Goal: Transaction & Acquisition: Purchase product/service

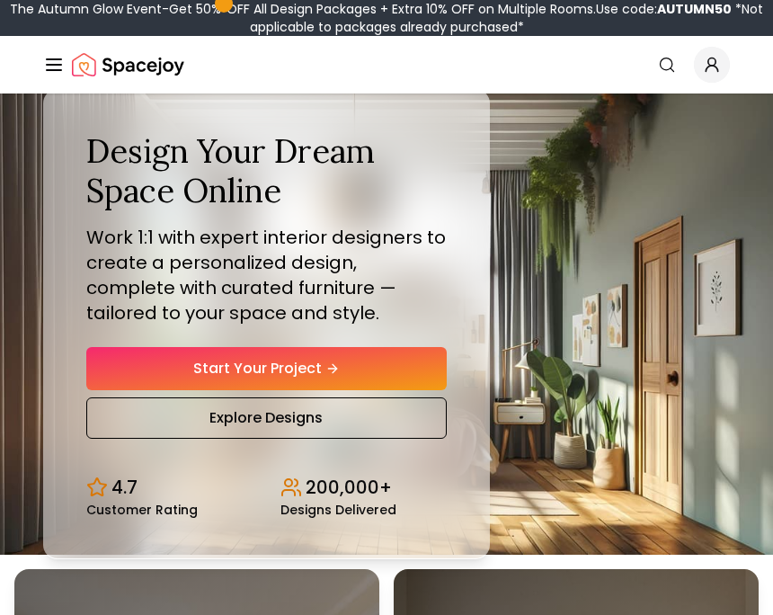
click at [388, 390] on link "Start Your Project" at bounding box center [266, 368] width 360 height 43
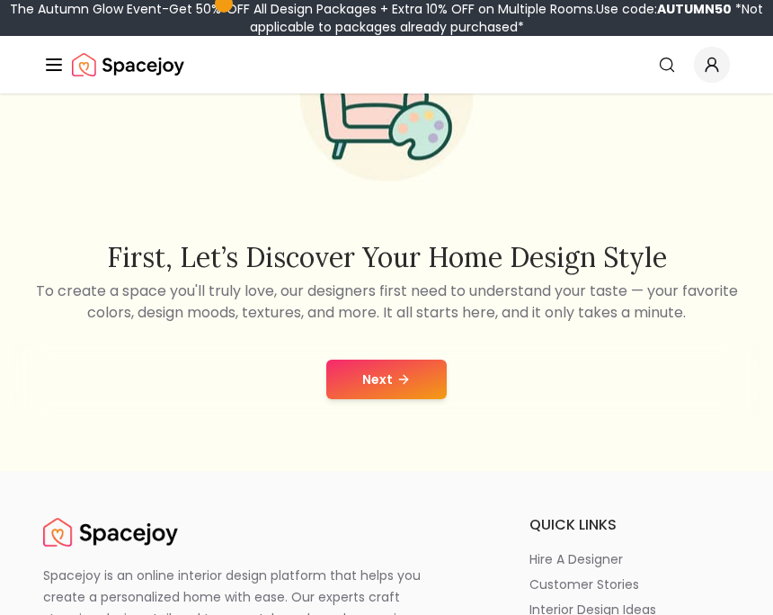
scroll to position [170, 0]
click at [384, 384] on button "Next" at bounding box center [386, 379] width 120 height 40
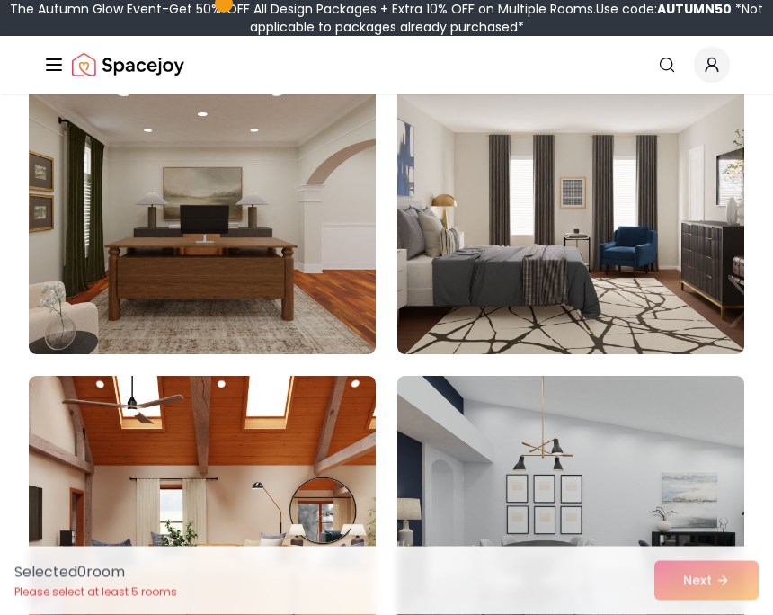
scroll to position [883, 0]
click at [678, 275] on img at bounding box center [570, 211] width 347 height 288
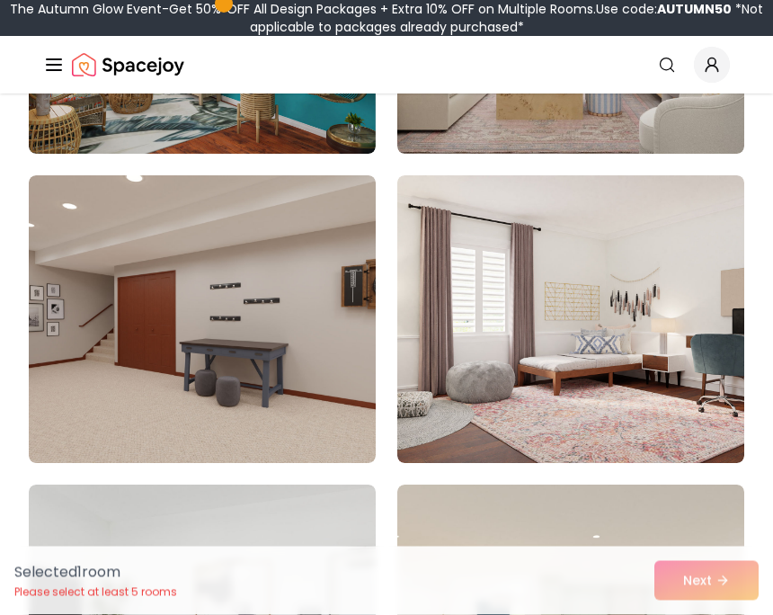
scroll to position [2010, 0]
click at [290, 398] on img at bounding box center [202, 319] width 347 height 288
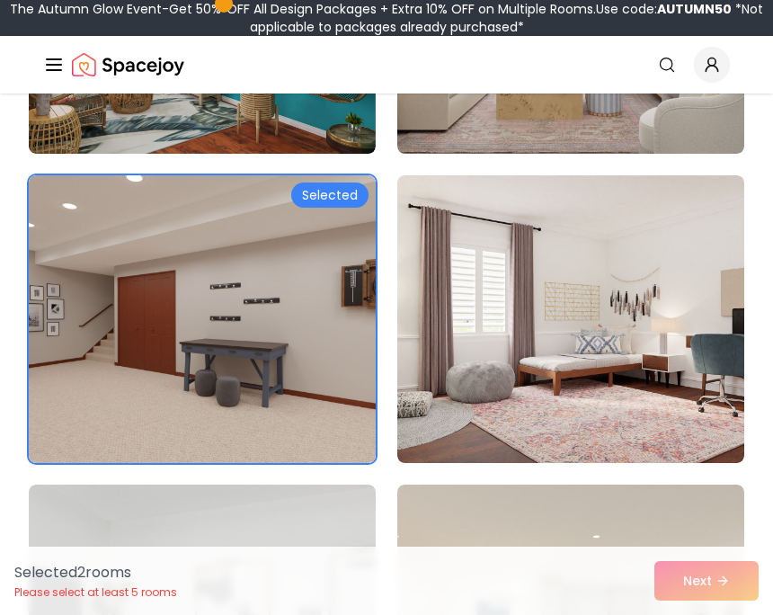
click at [682, 324] on img at bounding box center [570, 319] width 347 height 288
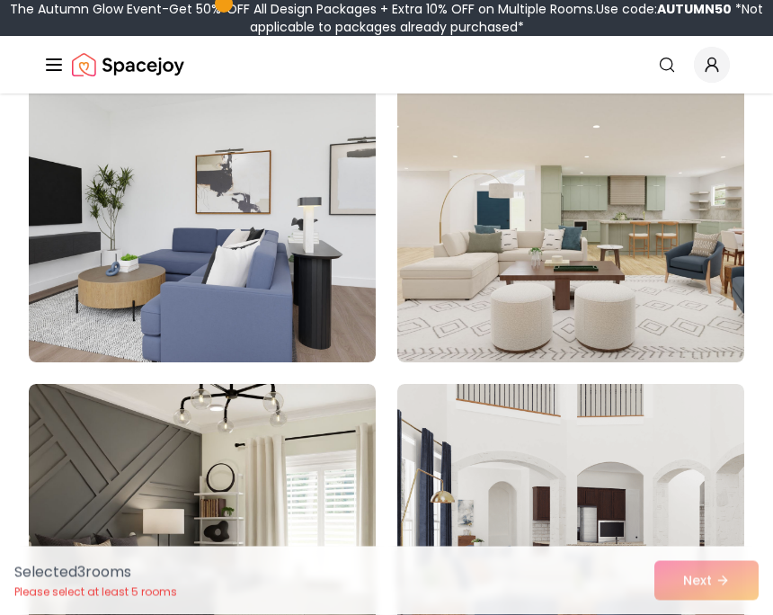
scroll to position [2420, 0]
click at [699, 306] on img at bounding box center [570, 219] width 347 height 288
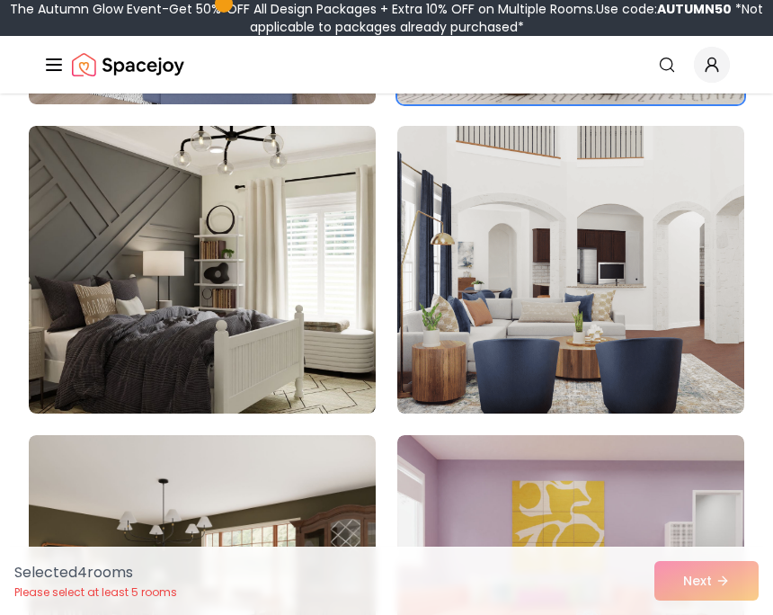
scroll to position [2677, 0]
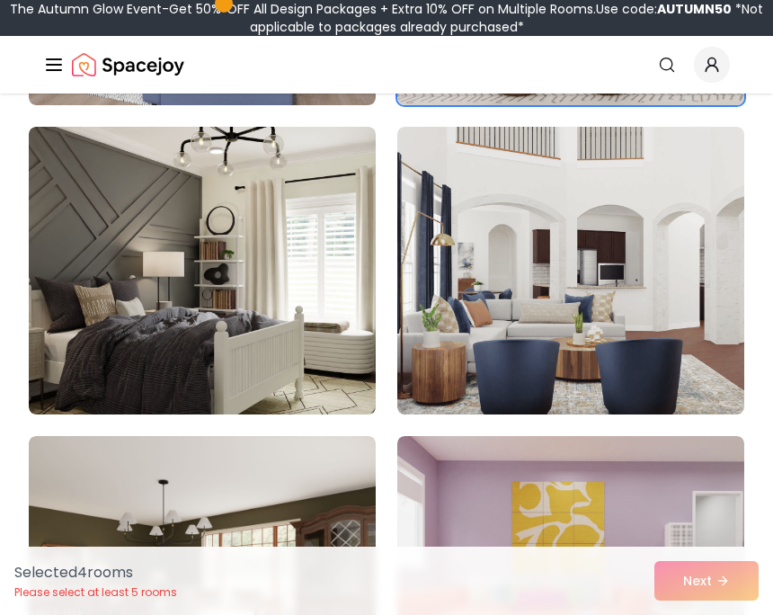
click at [714, 304] on img at bounding box center [570, 271] width 347 height 288
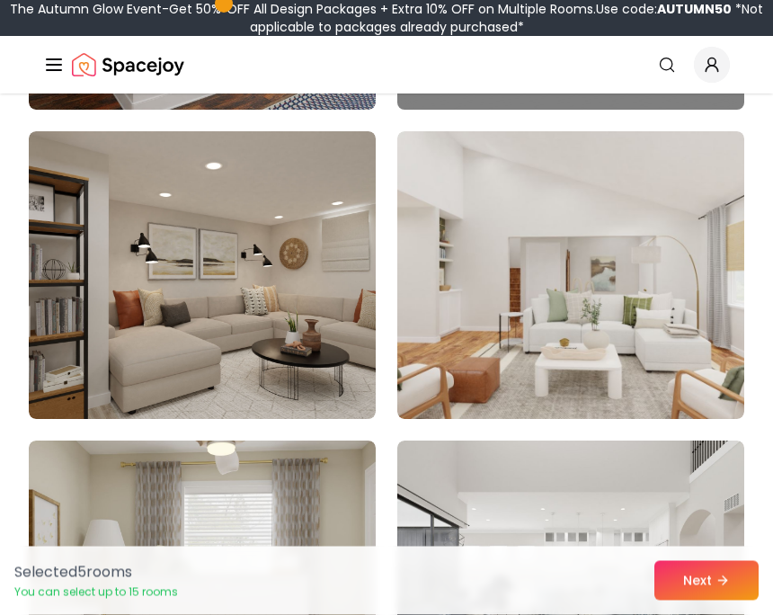
scroll to position [3910, 0]
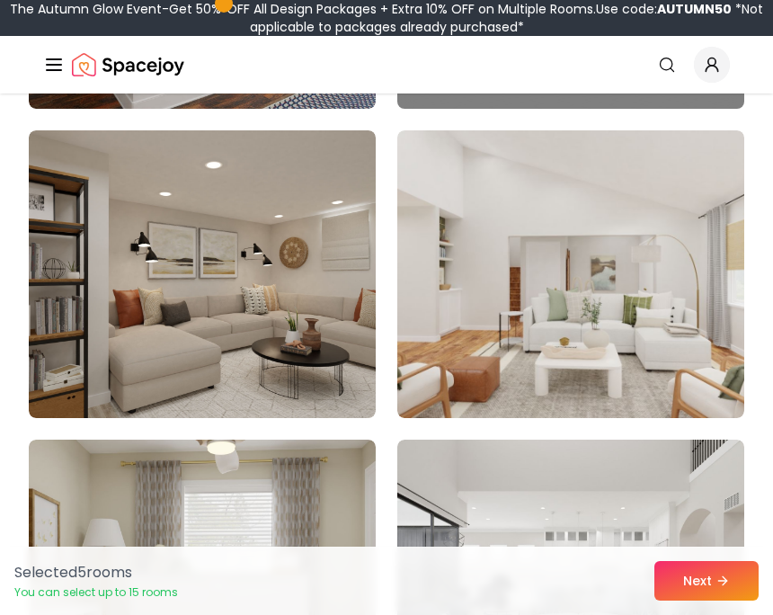
click at [275, 363] on img at bounding box center [202, 274] width 347 height 288
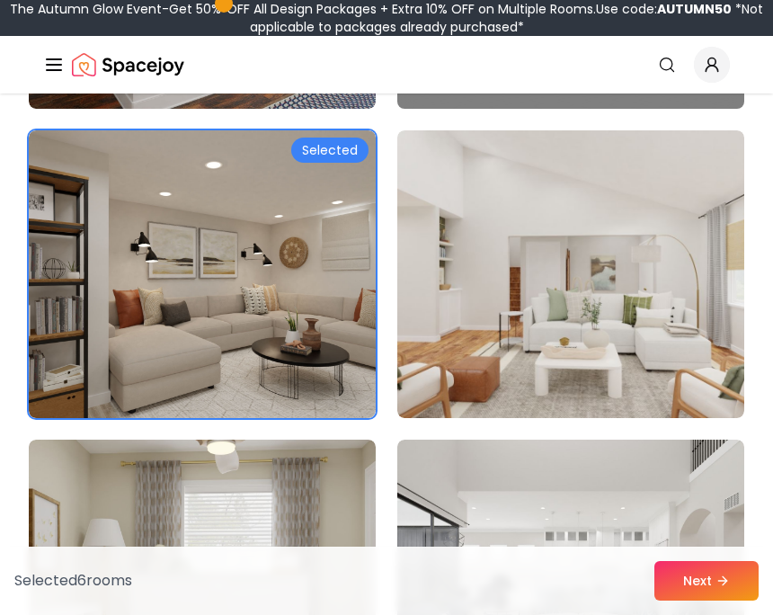
click at [643, 309] on img at bounding box center [570, 274] width 347 height 288
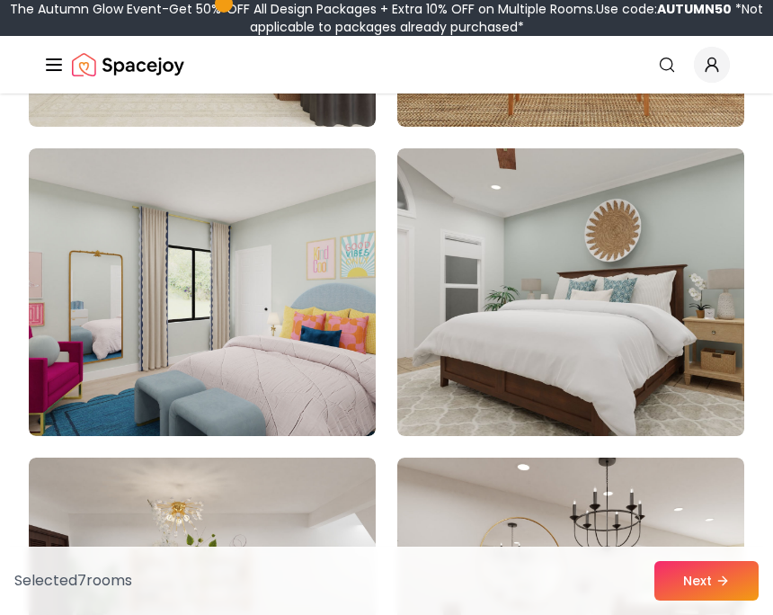
scroll to position [4809, 0]
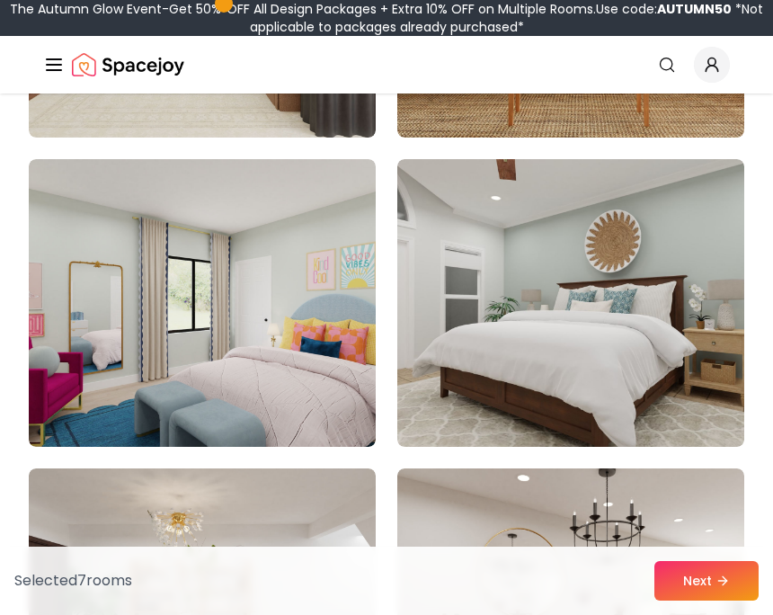
click at [664, 390] on img at bounding box center [570, 303] width 347 height 288
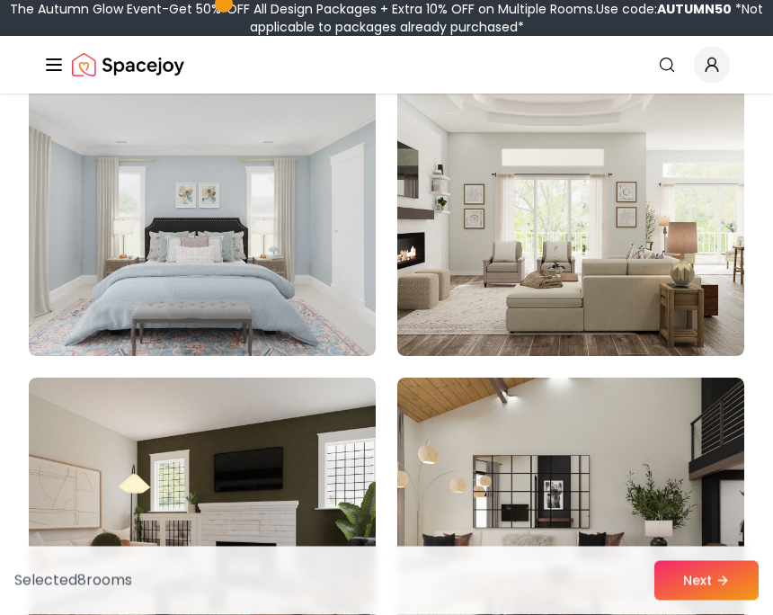
scroll to position [5518, 0]
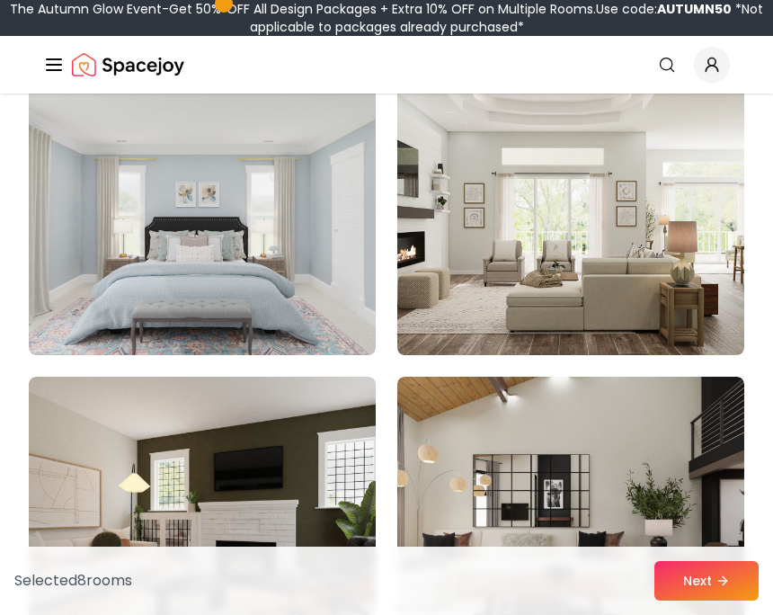
click at [702, 276] on img at bounding box center [570, 211] width 347 height 288
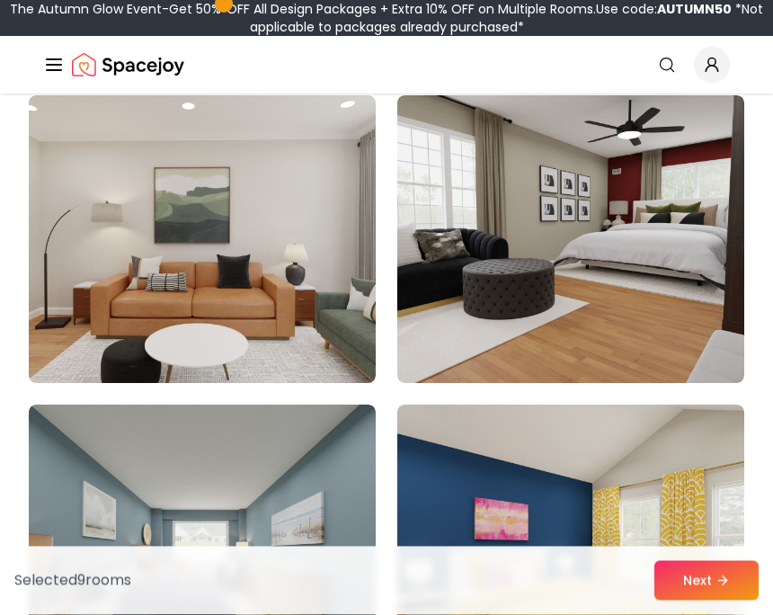
scroll to position [6419, 0]
click at [715, 326] on img at bounding box center [570, 239] width 347 height 288
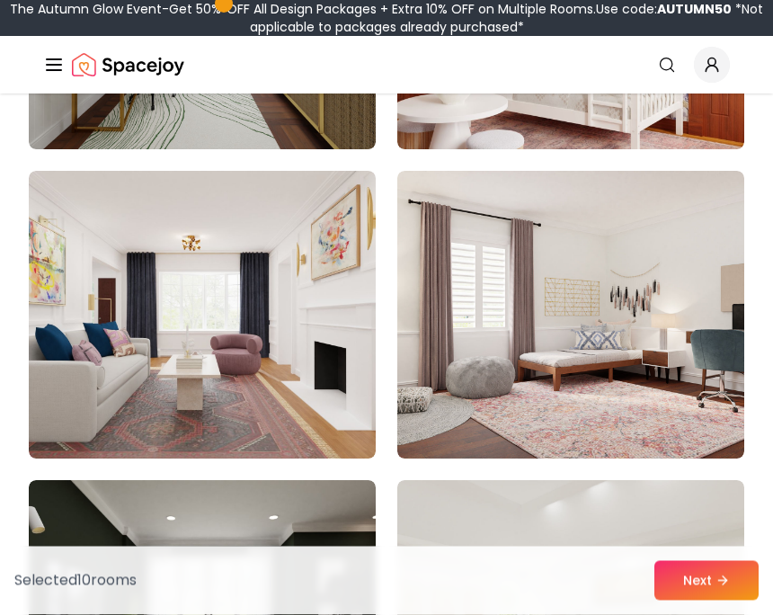
scroll to position [10053, 0]
click at [306, 387] on img at bounding box center [202, 315] width 347 height 288
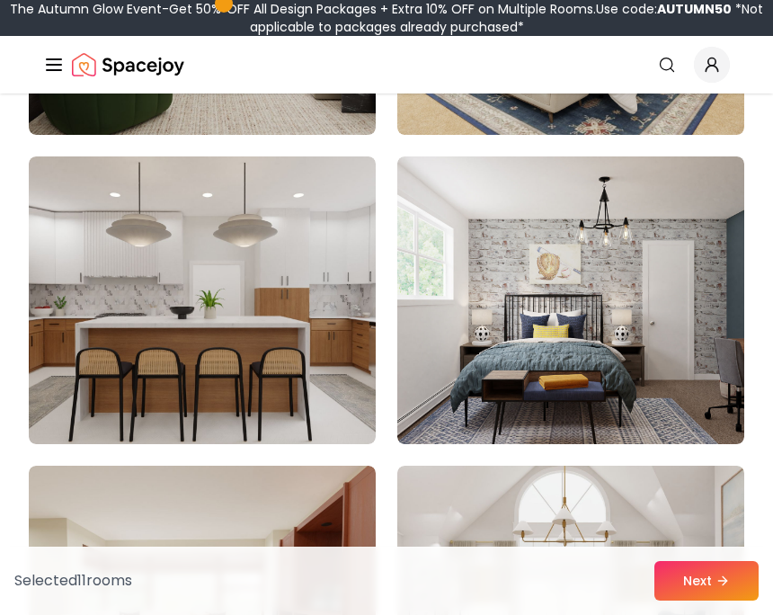
scroll to position [10685, 0]
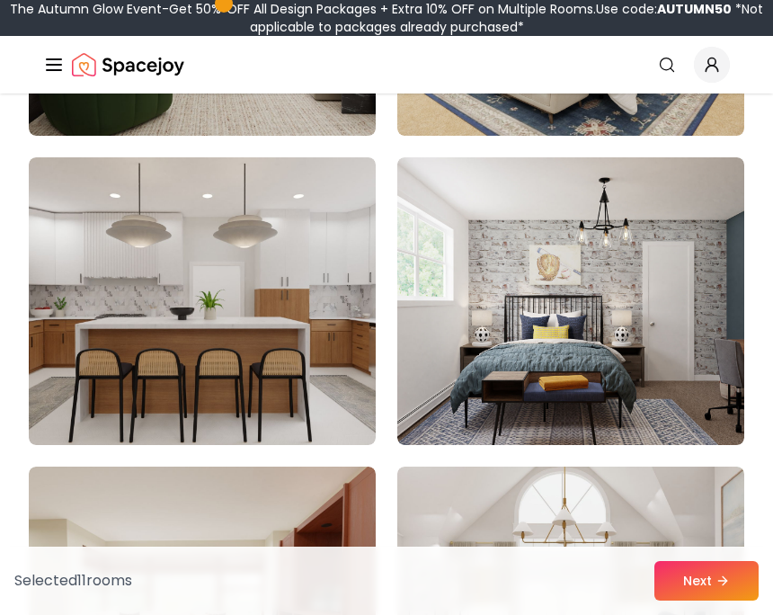
click at [290, 364] on img at bounding box center [202, 301] width 347 height 288
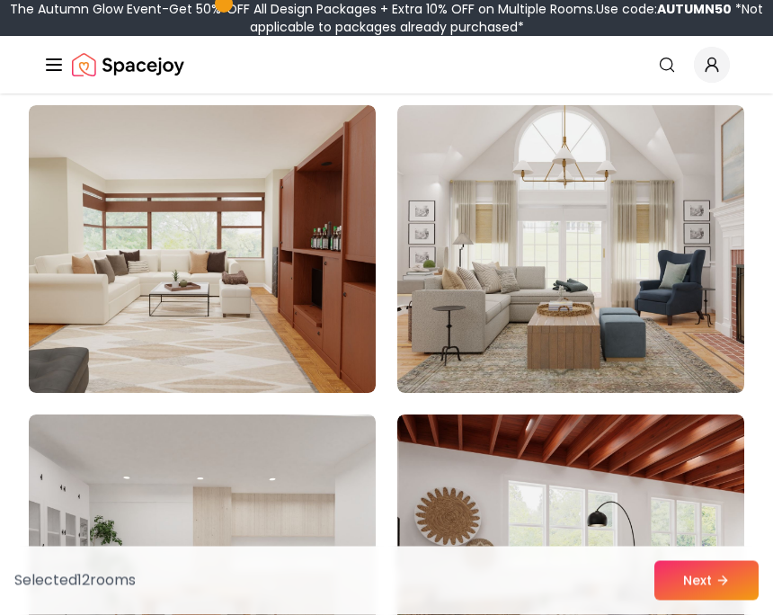
scroll to position [11046, 0]
click at [277, 340] on img at bounding box center [202, 249] width 347 height 288
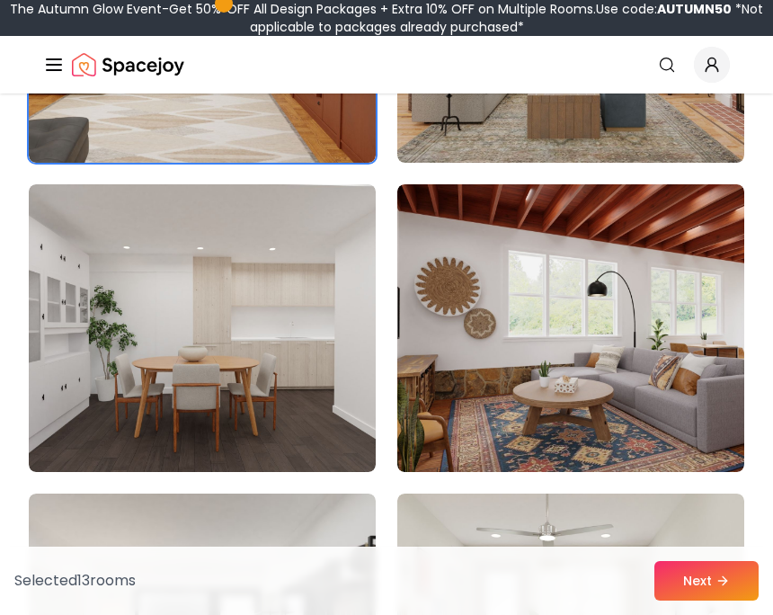
scroll to position [11272, 0]
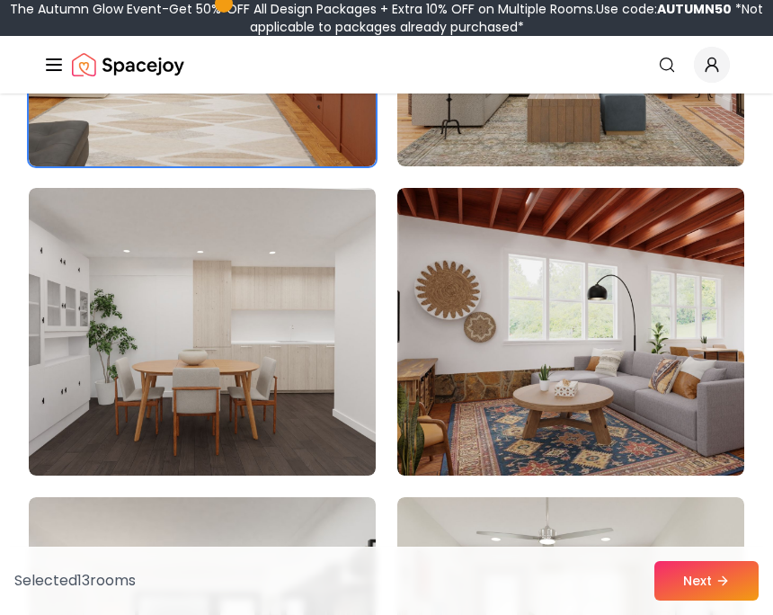
click at [289, 395] on img at bounding box center [202, 332] width 347 height 288
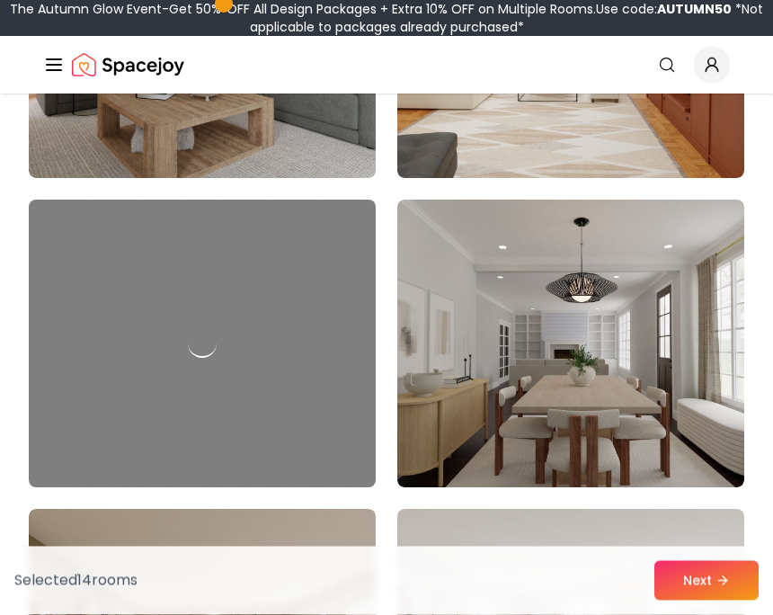
scroll to position [13737, 0]
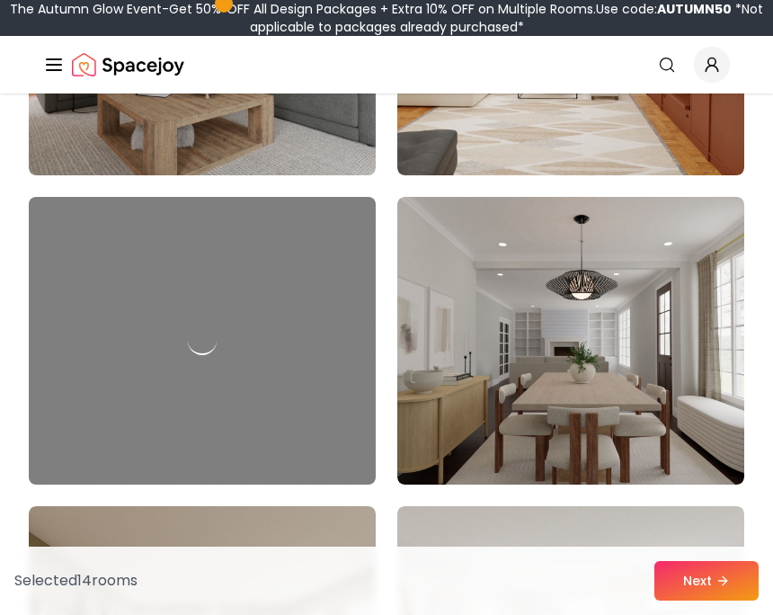
click at [704, 600] on button "Next" at bounding box center [706, 581] width 104 height 40
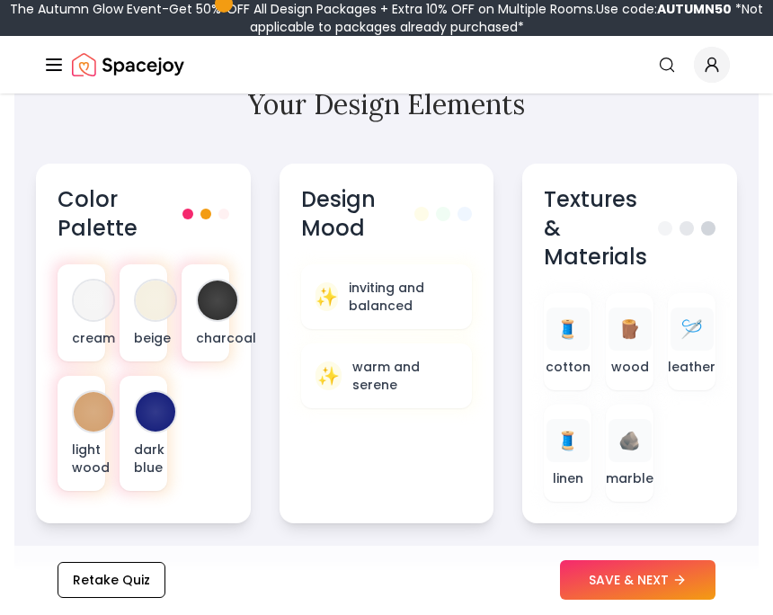
scroll to position [915, 0]
click at [668, 600] on button "SAVE & NEXT" at bounding box center [637, 581] width 155 height 40
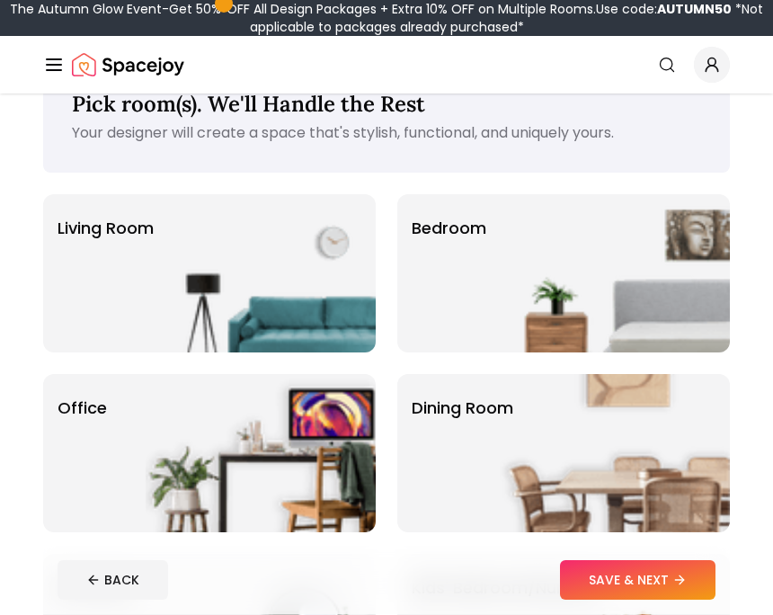
scroll to position [54, 0]
click at [274, 320] on img at bounding box center [261, 273] width 230 height 158
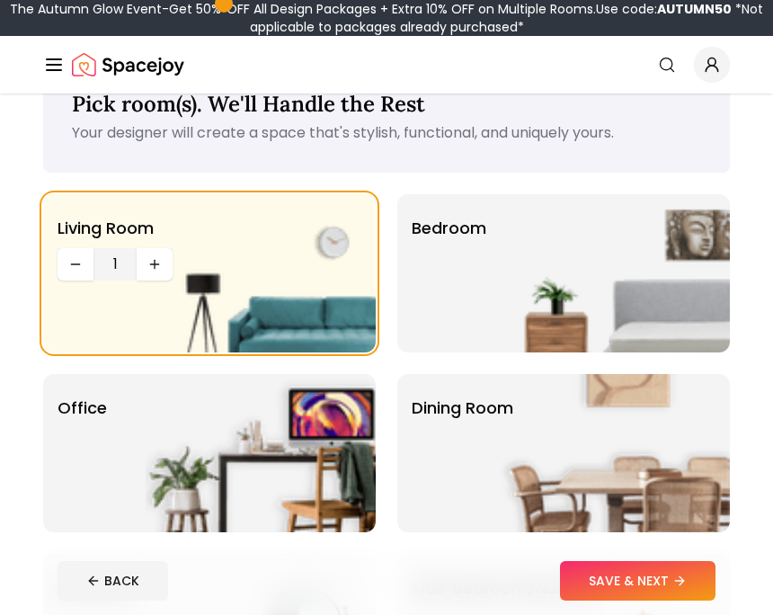
click at [665, 285] on img at bounding box center [615, 273] width 230 height 158
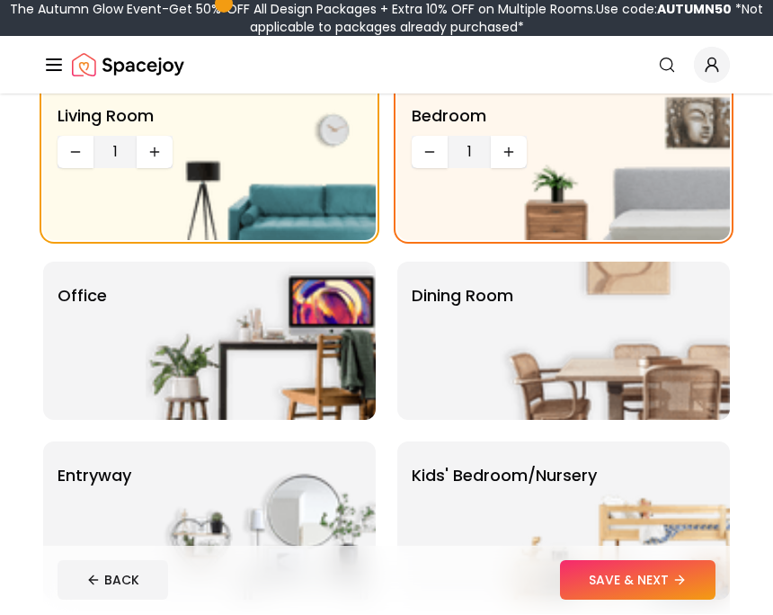
scroll to position [166, 0]
click at [673, 363] on img at bounding box center [615, 341] width 230 height 158
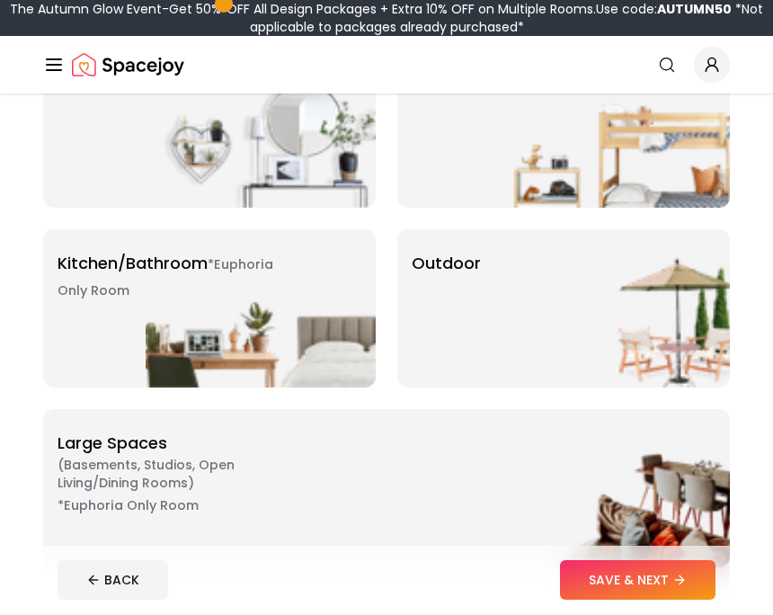
scroll to position [558, 0]
click at [670, 326] on img at bounding box center [615, 308] width 230 height 158
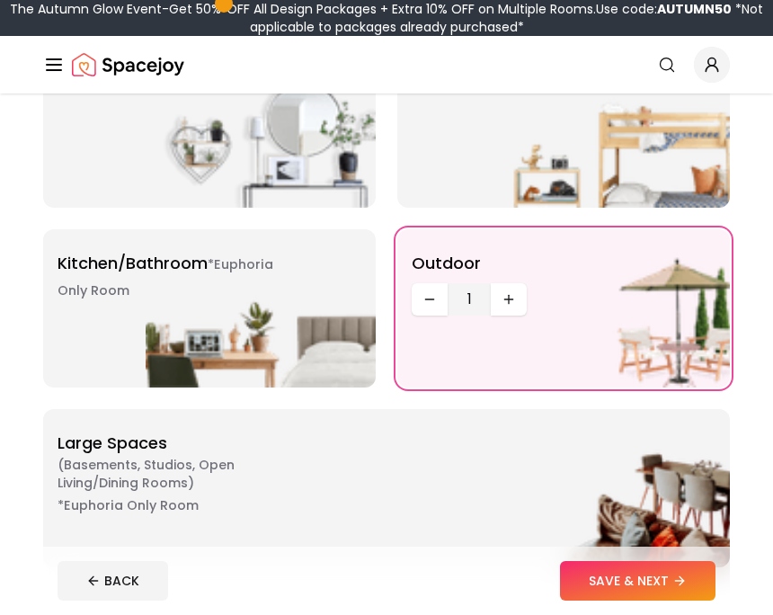
click at [308, 330] on img at bounding box center [261, 308] width 230 height 158
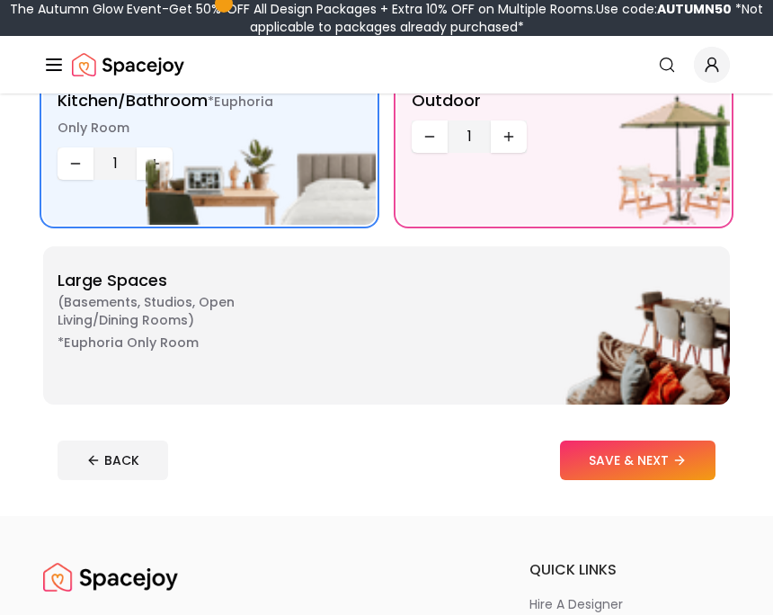
scroll to position [719, 0]
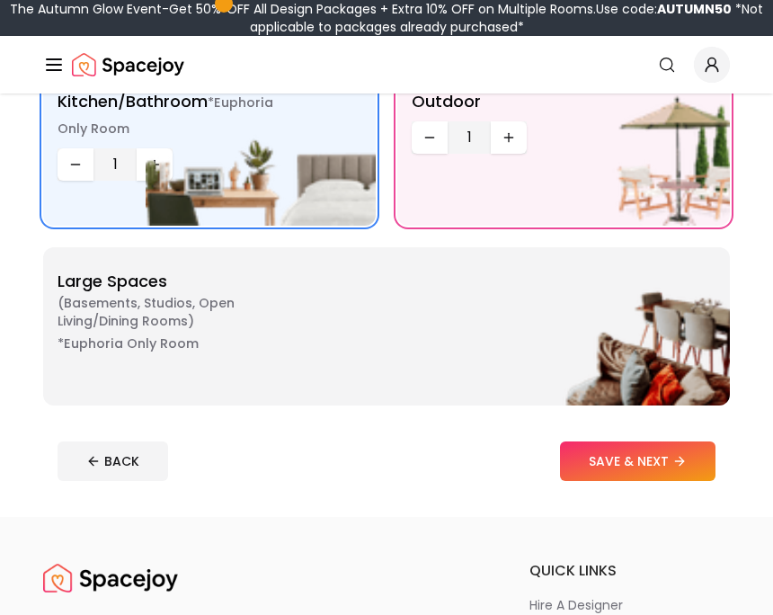
click at [657, 347] on img at bounding box center [615, 327] width 230 height 158
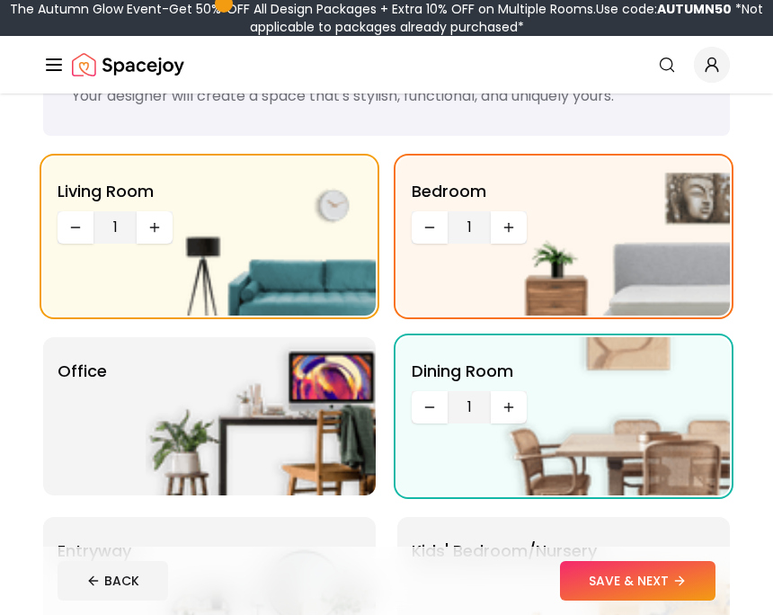
scroll to position [90, 0]
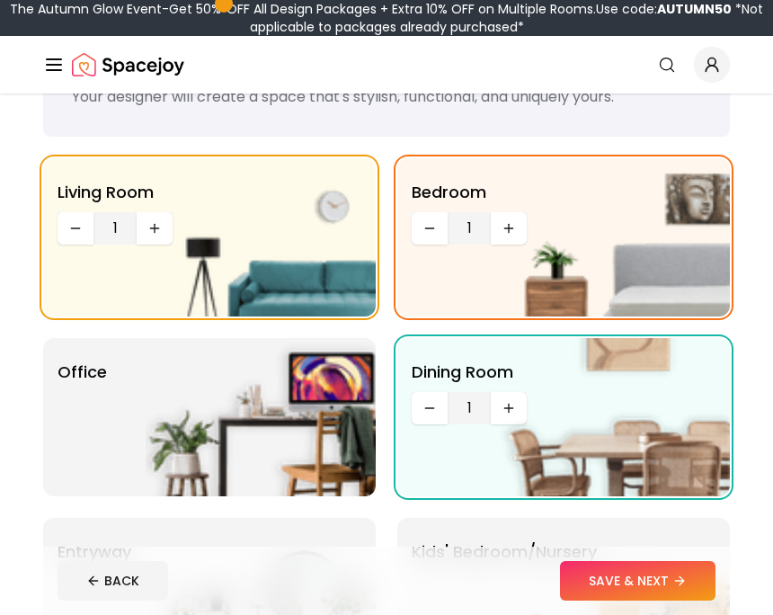
click at [80, 233] on icon "Decrease quantity" at bounding box center [75, 228] width 14 height 14
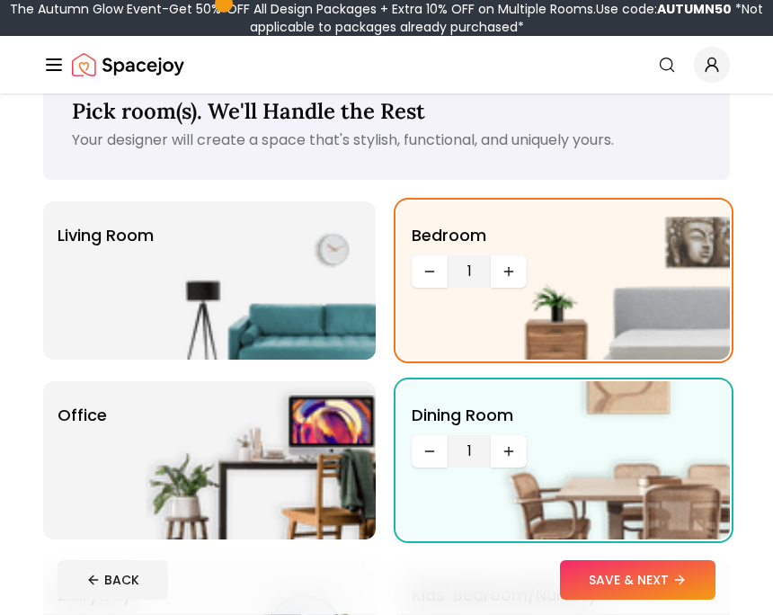
scroll to position [49, 0]
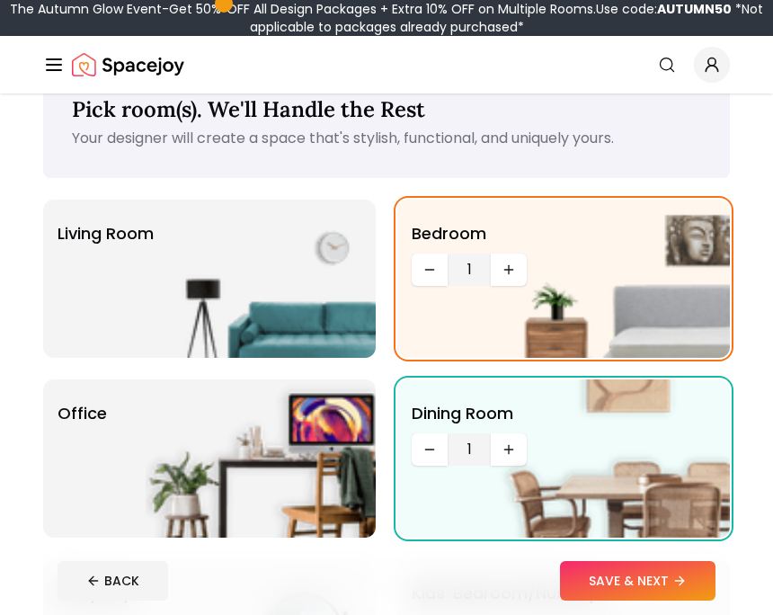
click at [432, 452] on icon "Decrease quantity" at bounding box center [429, 449] width 14 height 14
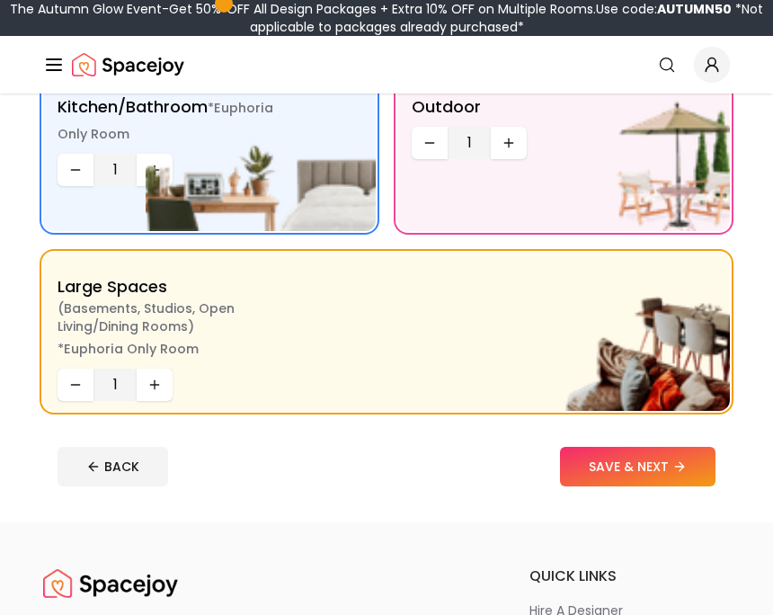
scroll to position [715, 0]
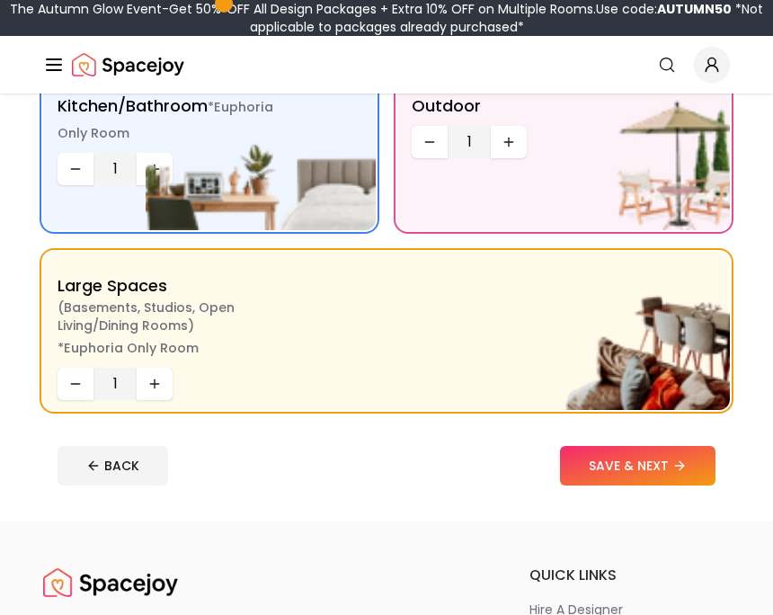
click at [673, 453] on button "SAVE & NEXT" at bounding box center [637, 466] width 155 height 40
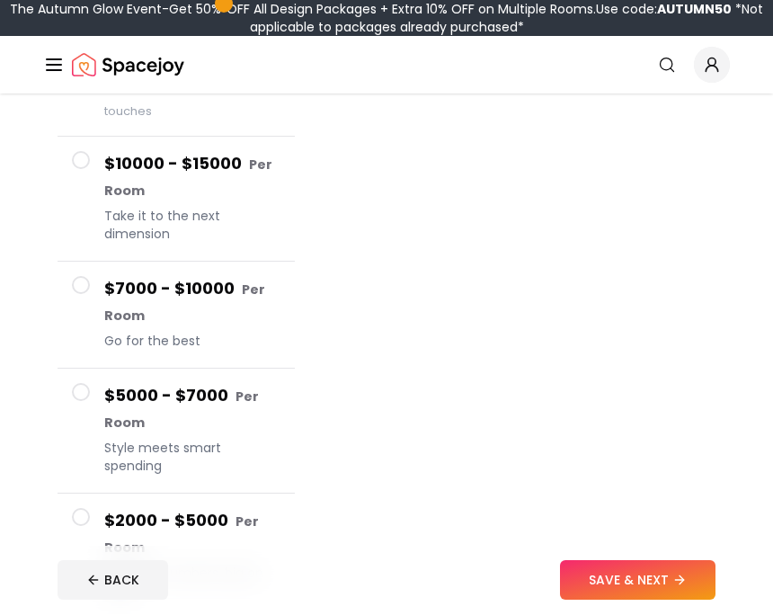
scroll to position [320, 0]
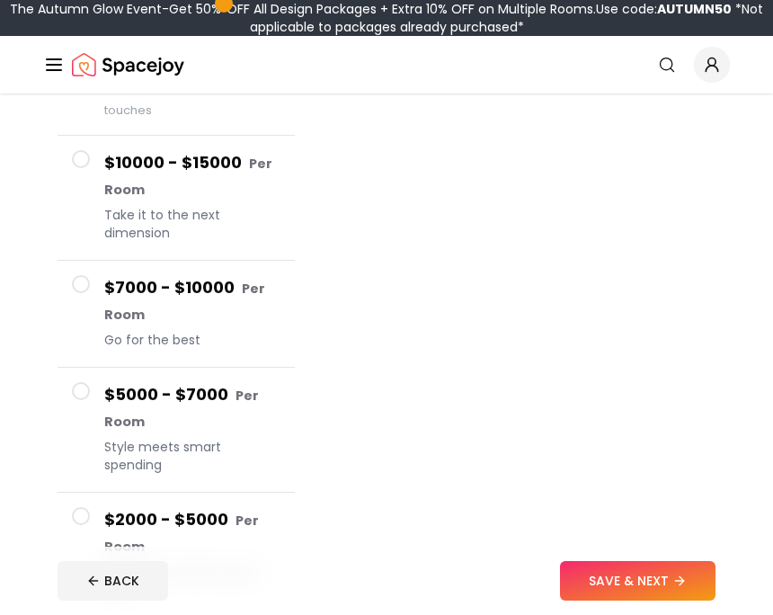
click at [85, 507] on button "$2000 - $5000 Per Room Small on numbers, big on style" at bounding box center [176, 554] width 237 height 124
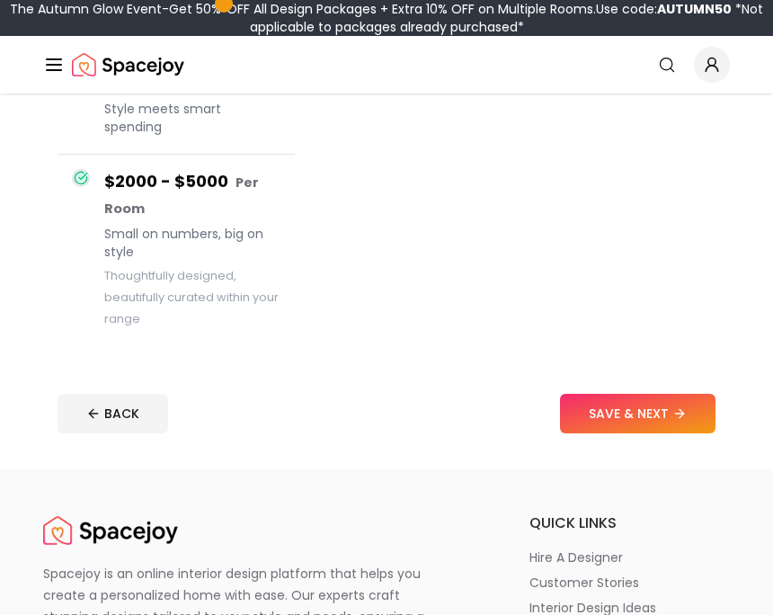
scroll to position [592, 0]
click at [654, 395] on button "SAVE & NEXT" at bounding box center [637, 415] width 155 height 40
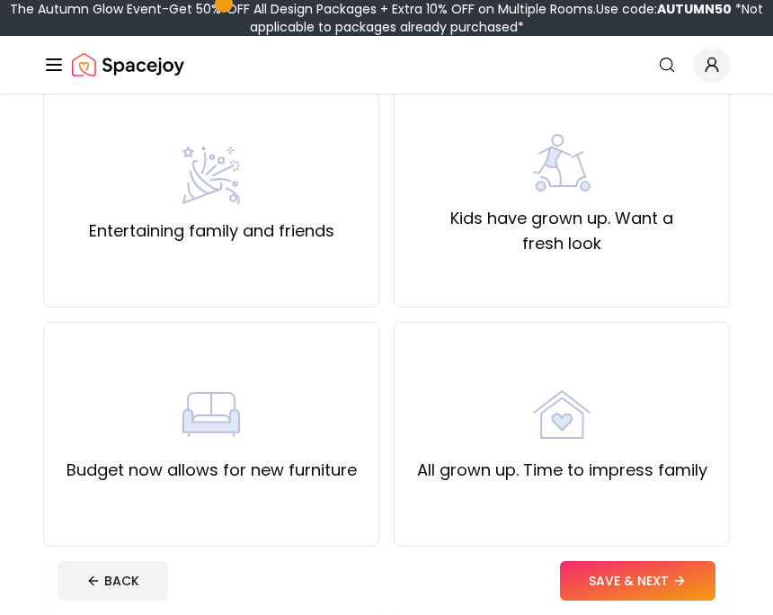
scroll to position [425, 0]
click at [671, 235] on label "Kids have grown up. Want a fresh look" at bounding box center [562, 232] width 306 height 50
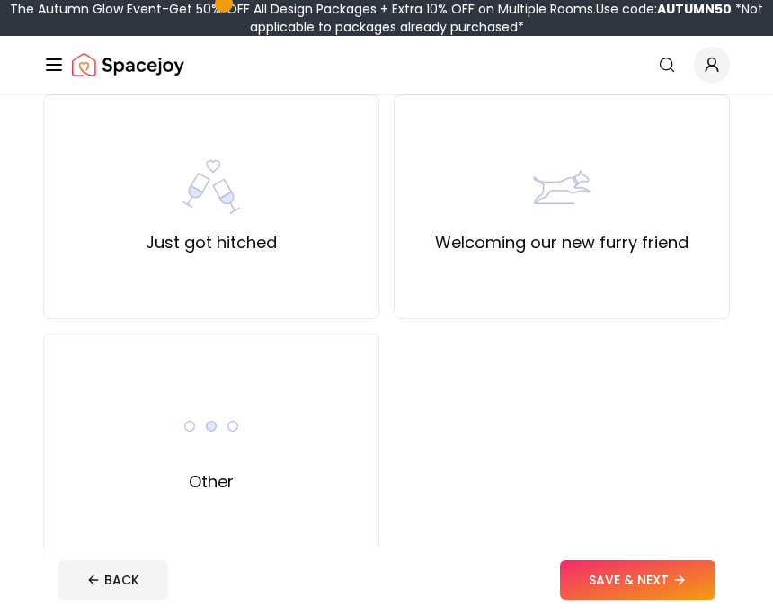
scroll to position [1132, 0]
click at [695, 600] on button "SAVE & NEXT" at bounding box center [637, 581] width 155 height 40
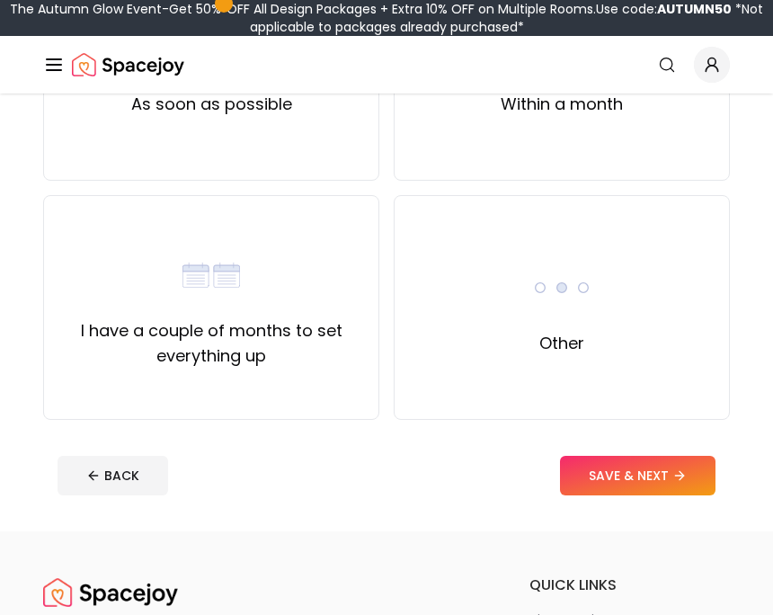
scroll to position [290, 0]
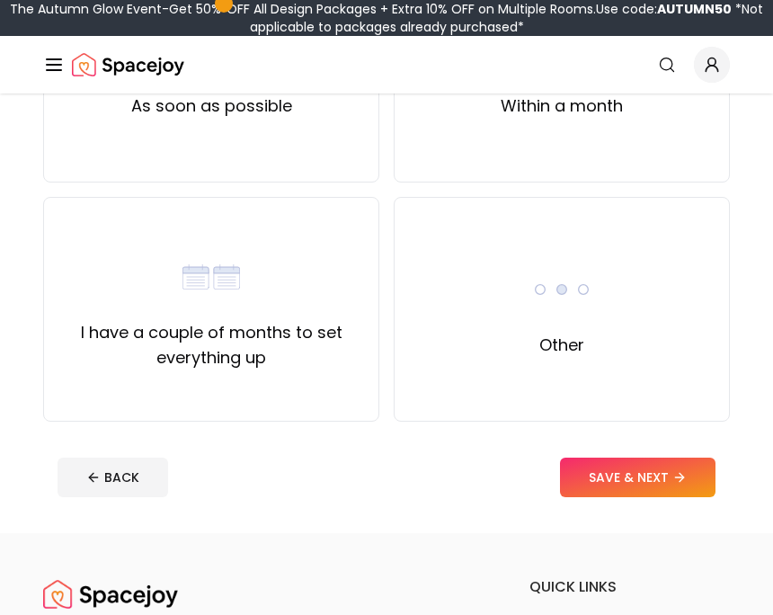
click at [320, 351] on label "I have a couple of months to set everything up" at bounding box center [211, 345] width 306 height 50
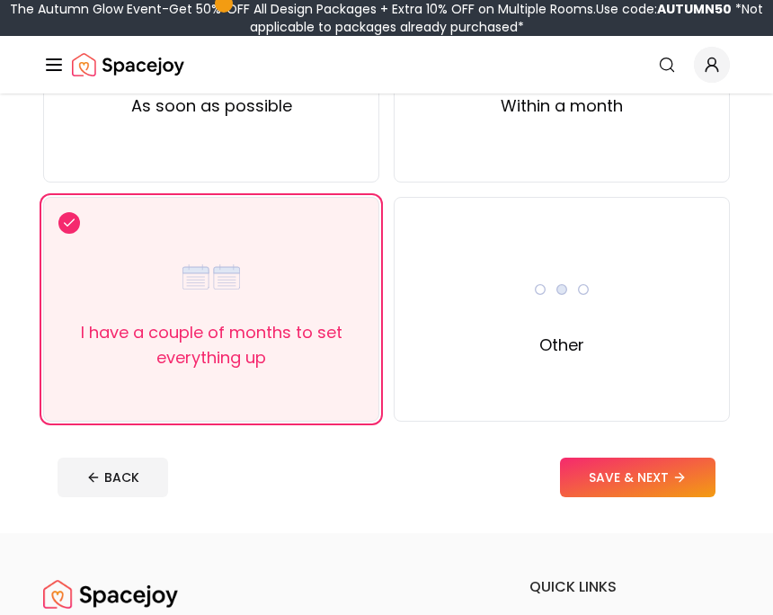
click at [674, 473] on button "SAVE & NEXT" at bounding box center [637, 477] width 155 height 40
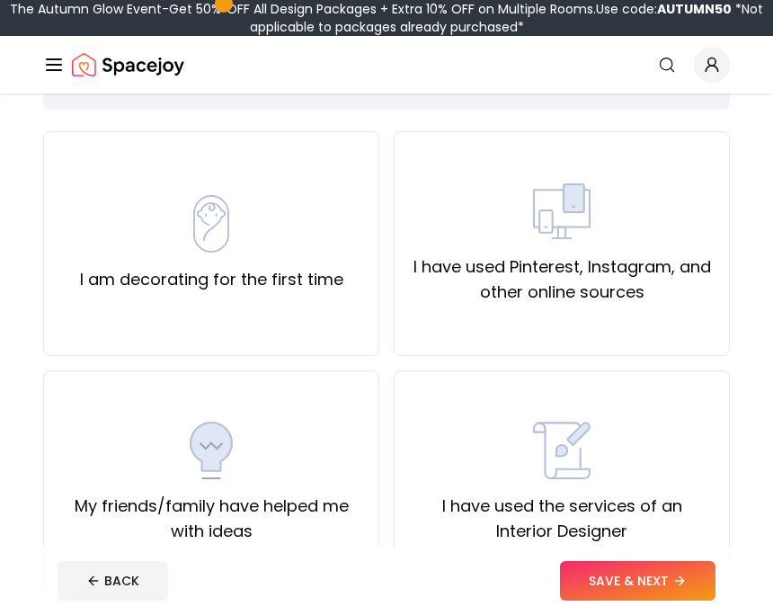
scroll to position [116, 0]
click at [277, 288] on label "I am decorating for the first time" at bounding box center [211, 280] width 263 height 25
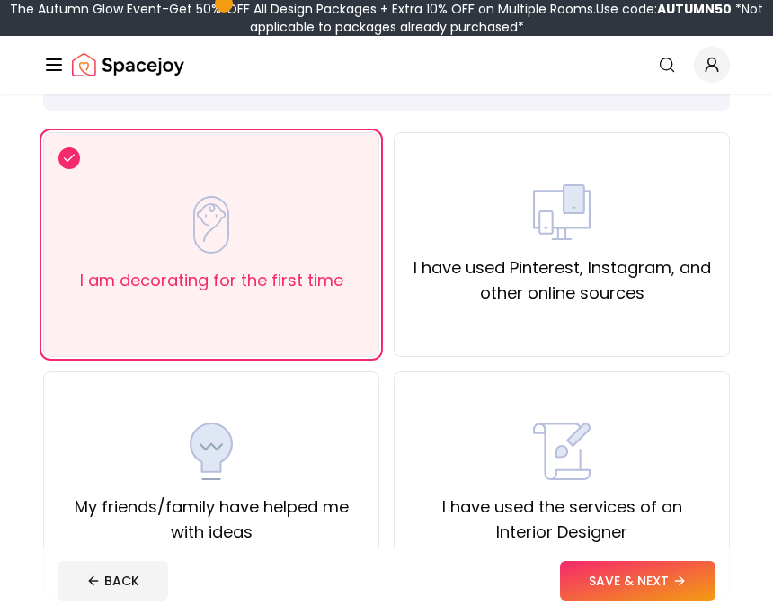
click at [679, 600] on button "SAVE & NEXT" at bounding box center [637, 581] width 155 height 40
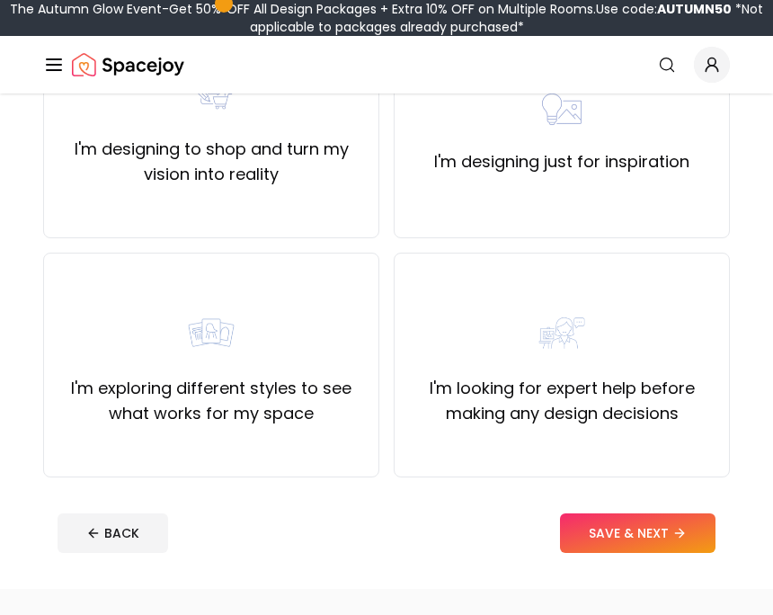
click at [125, 527] on button "BACK" at bounding box center [113, 534] width 111 height 40
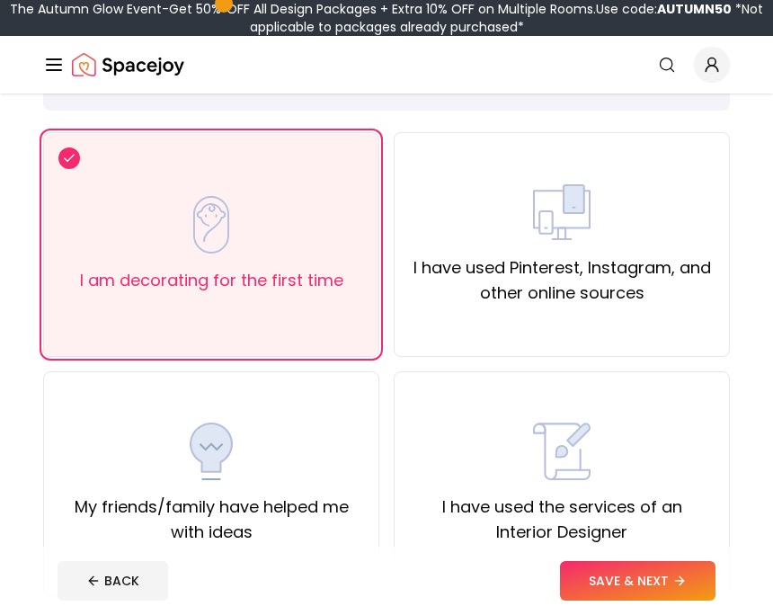
click at [118, 537] on label "My friends/family have helped me with ideas" at bounding box center [211, 519] width 306 height 50
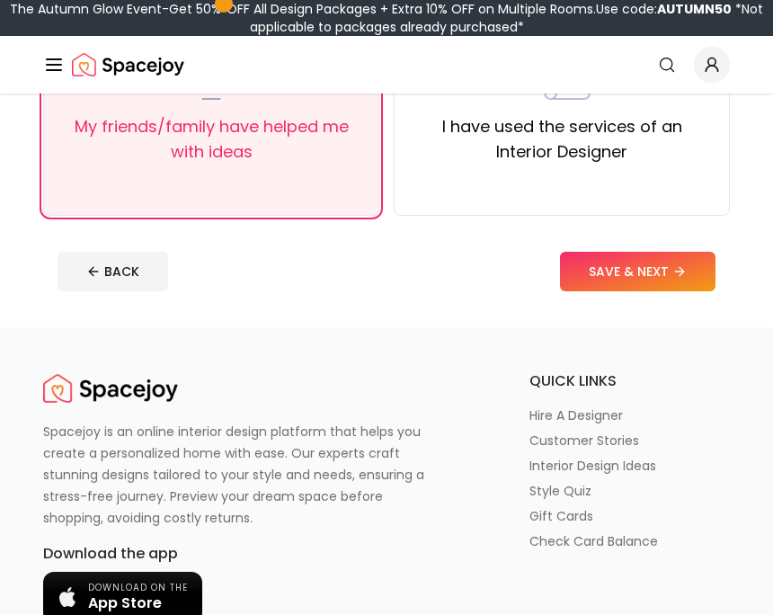
click at [120, 279] on button "BACK" at bounding box center [113, 273] width 111 height 40
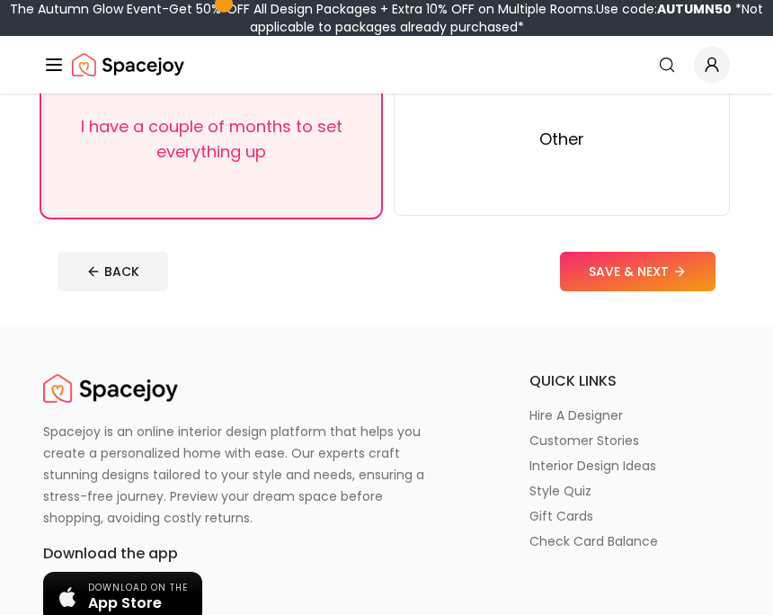
scroll to position [360, 0]
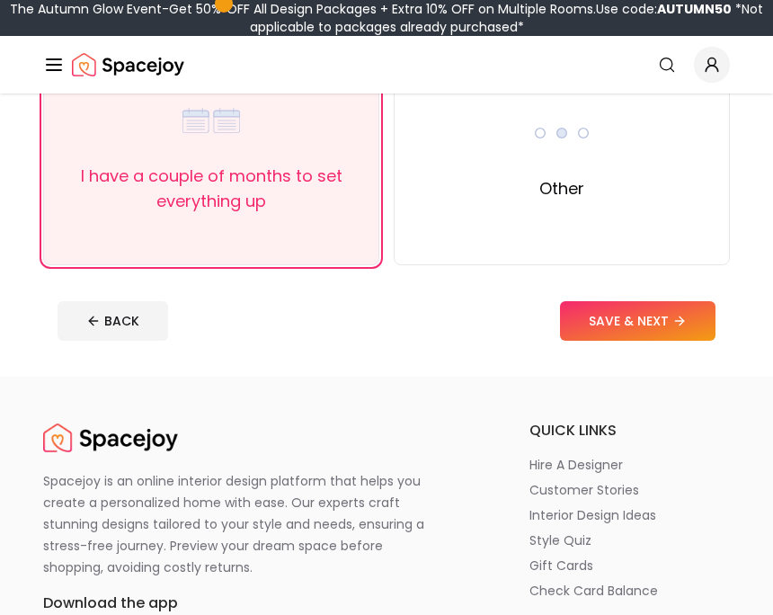
click at [114, 331] on button "BACK" at bounding box center [113, 322] width 111 height 40
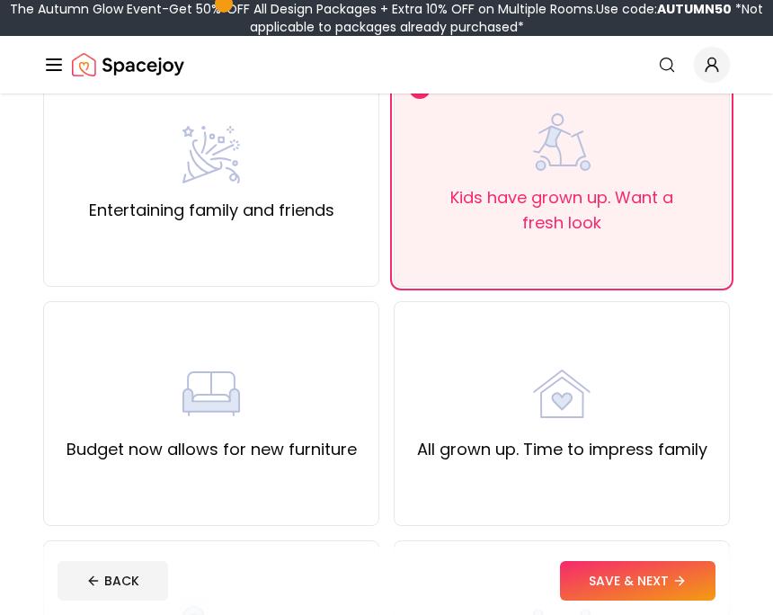
scroll to position [1132, 0]
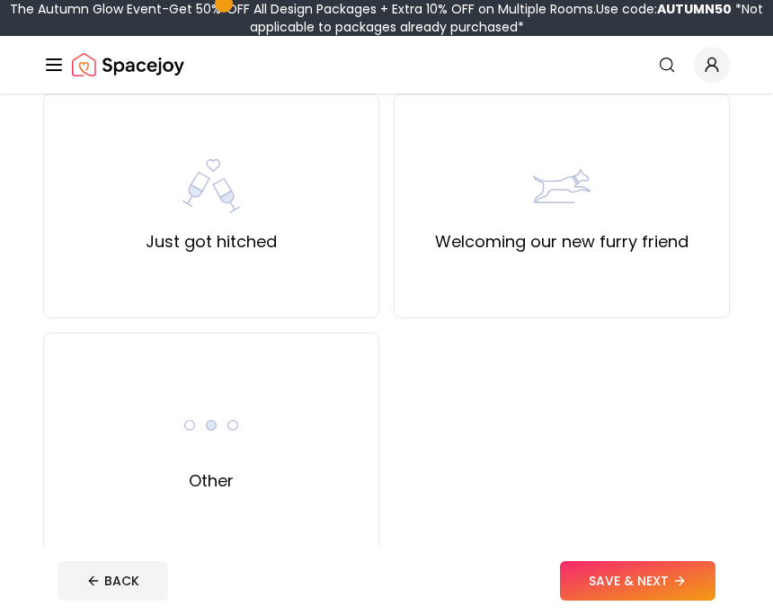
click at [118, 600] on button "BACK" at bounding box center [113, 581] width 111 height 40
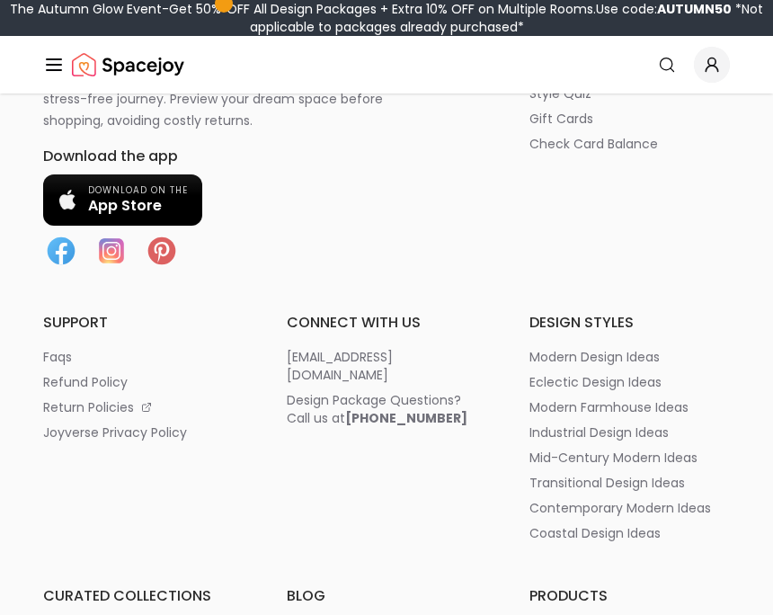
scroll to position [592, 0]
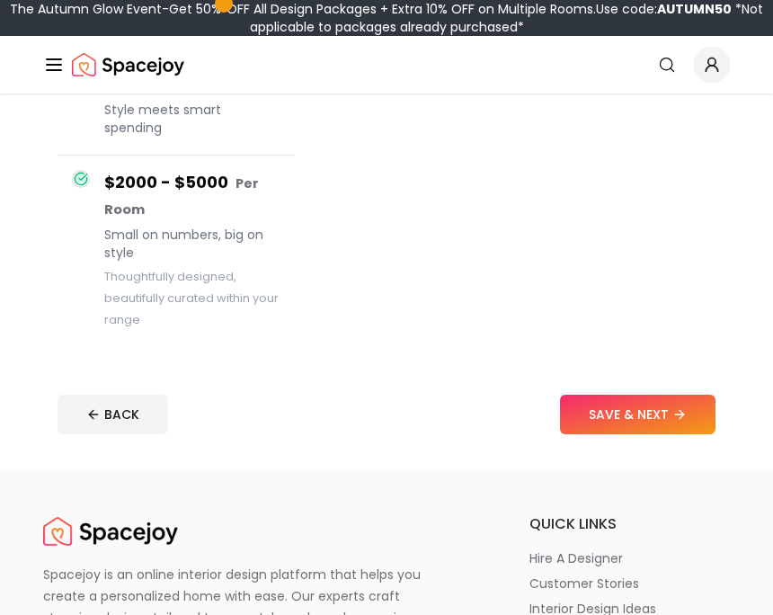
click at [120, 395] on button "BACK" at bounding box center [113, 415] width 111 height 40
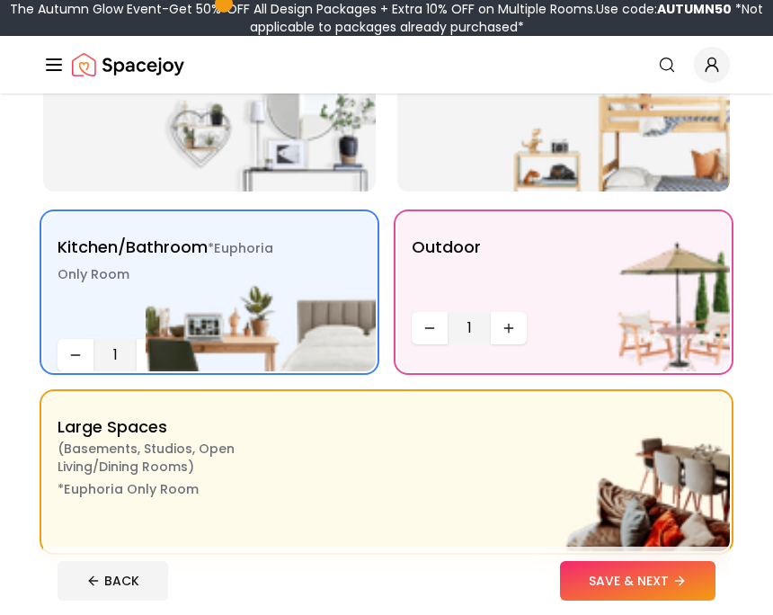
scroll to position [715, 0]
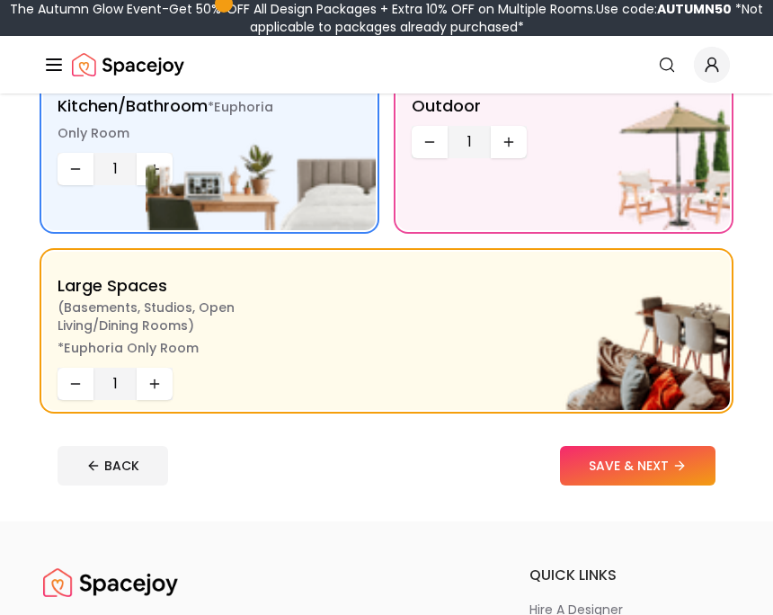
click at [68, 390] on icon "Decrease quantity" at bounding box center [75, 384] width 14 height 14
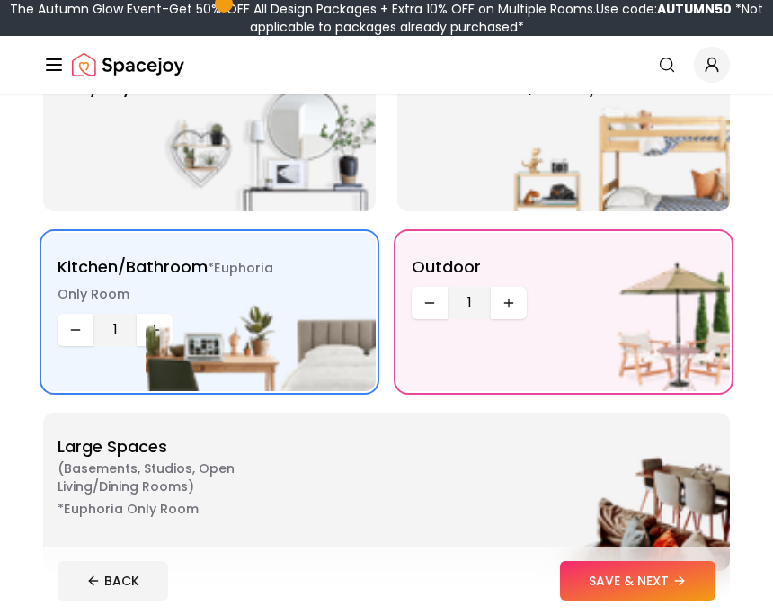
scroll to position [548, 0]
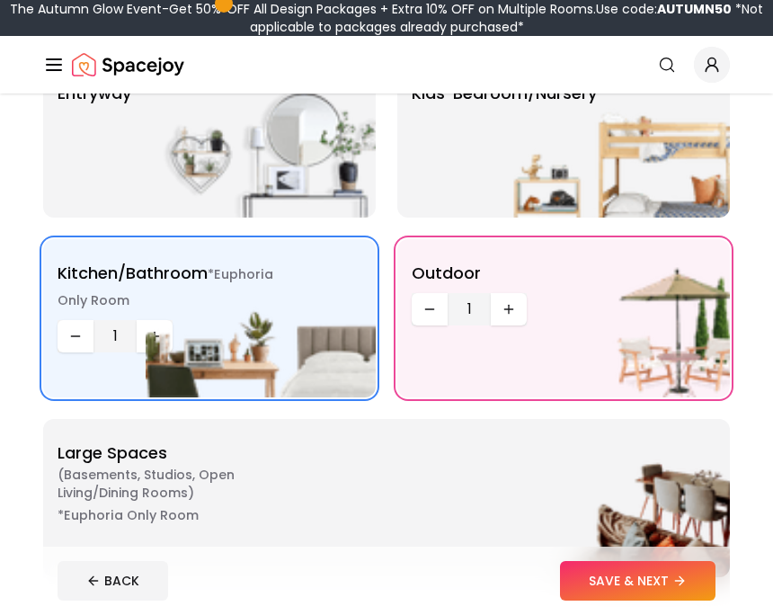
click at [67, 333] on button "Decrease quantity" at bounding box center [76, 336] width 36 height 32
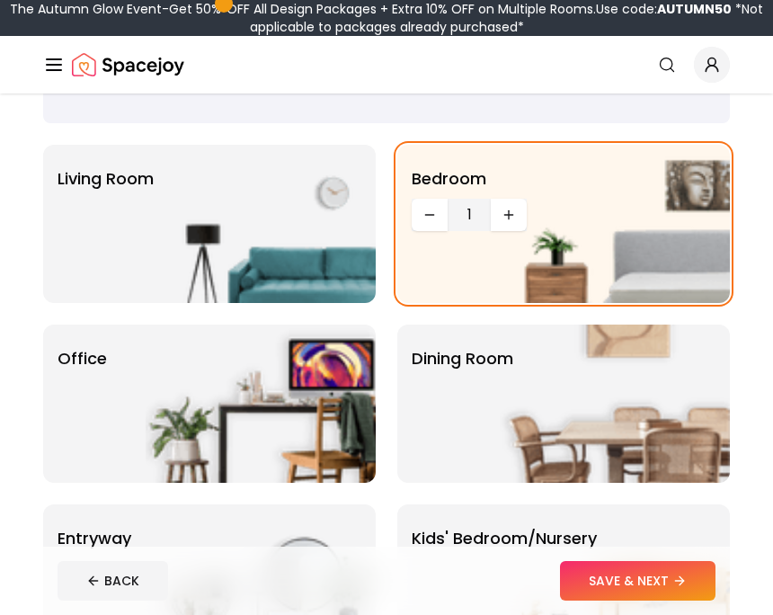
scroll to position [0, 0]
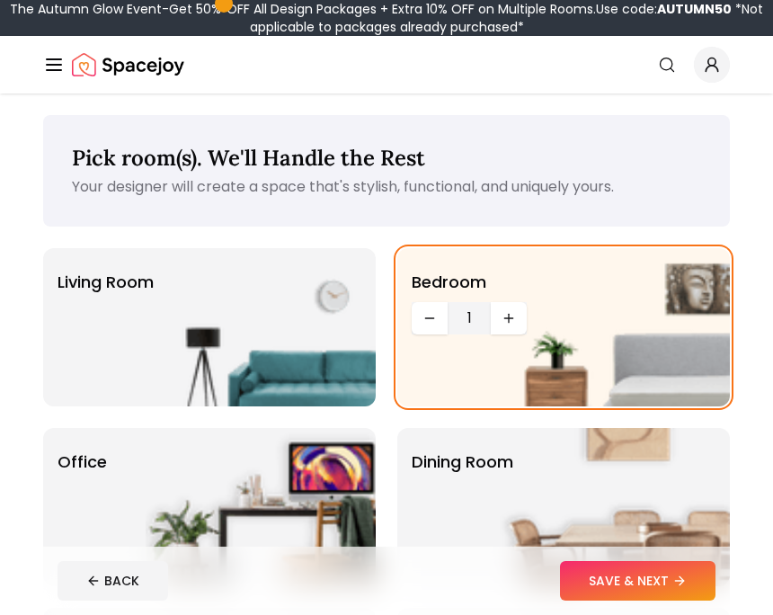
click at [664, 577] on button "SAVE & NEXT" at bounding box center [637, 581] width 155 height 40
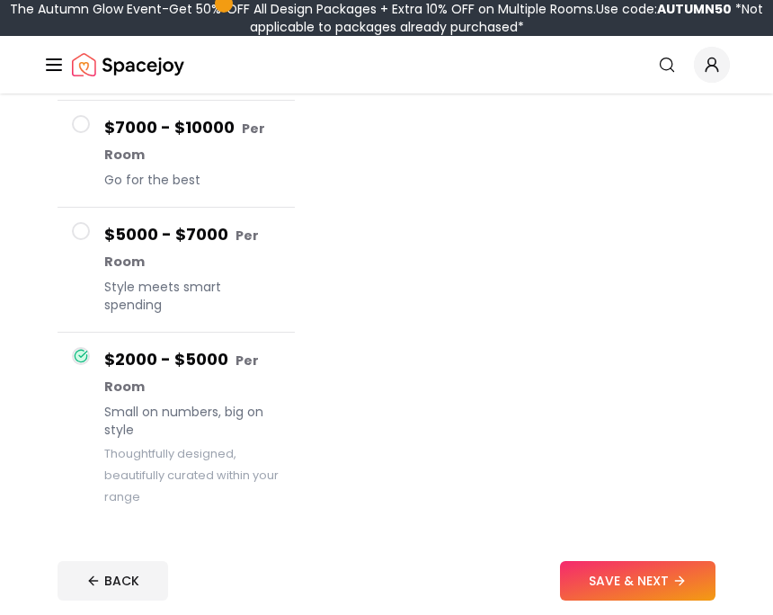
click at [126, 561] on button "BACK" at bounding box center [113, 581] width 111 height 40
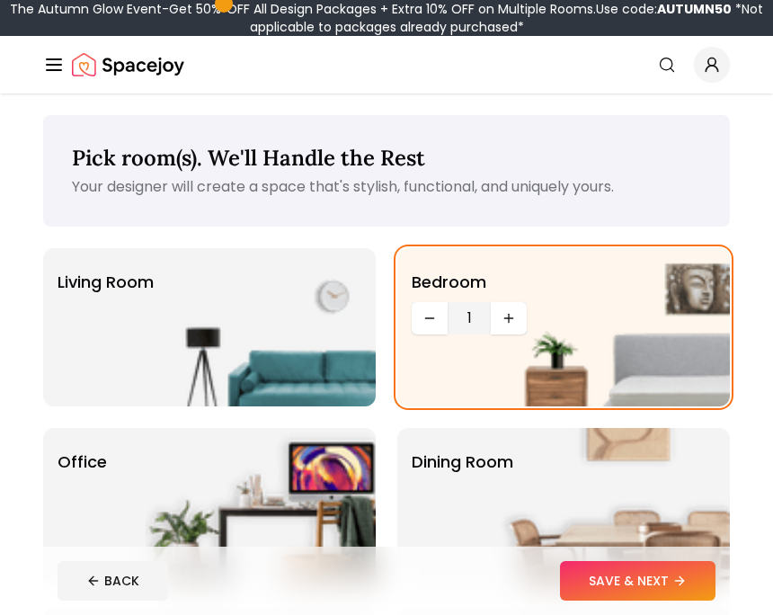
click at [436, 326] on button "Decrease quantity" at bounding box center [430, 318] width 36 height 32
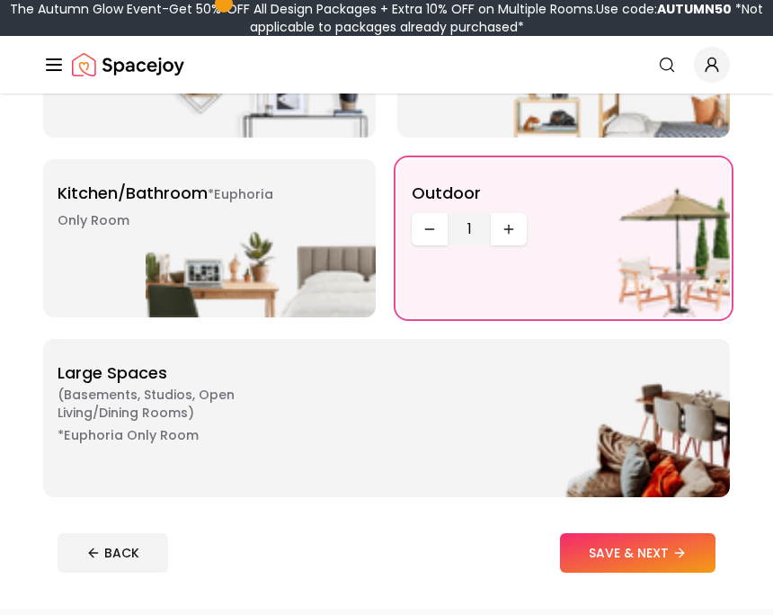
scroll to position [628, 0]
click at [661, 554] on button "SAVE & NEXT" at bounding box center [637, 553] width 155 height 40
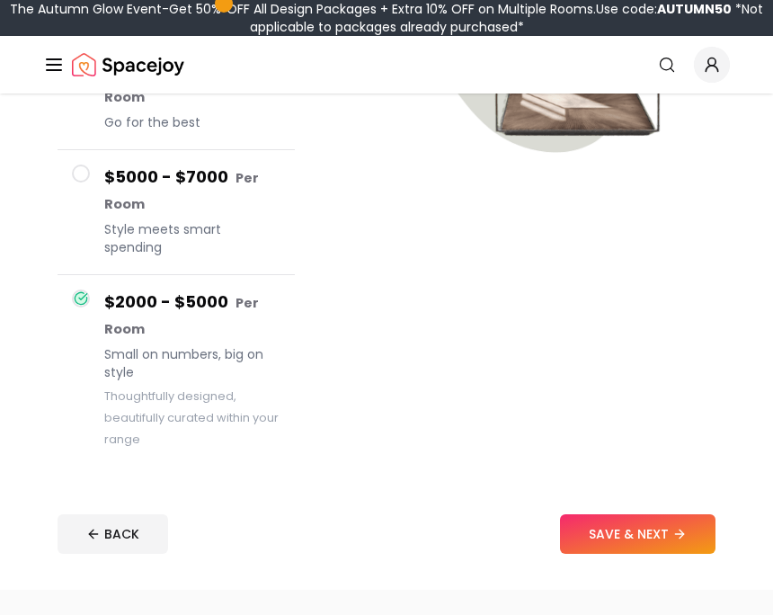
scroll to position [473, 0]
click at [667, 523] on button "SAVE & NEXT" at bounding box center [637, 534] width 155 height 40
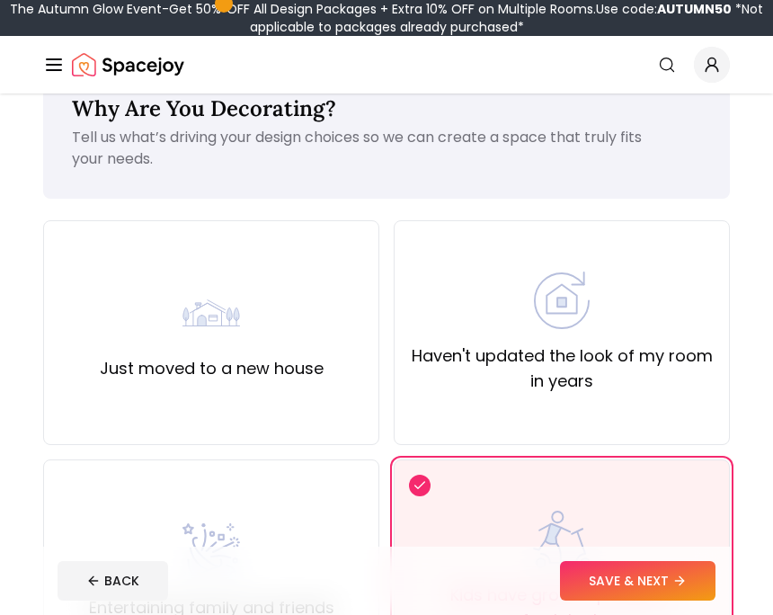
scroll to position [47, 0]
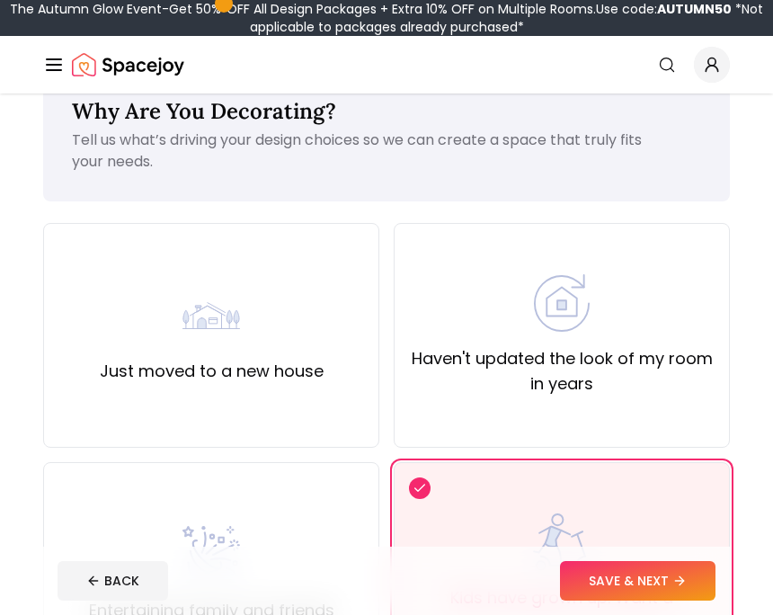
click at [688, 366] on label "Haven't updated the look of my room in years" at bounding box center [562, 371] width 306 height 50
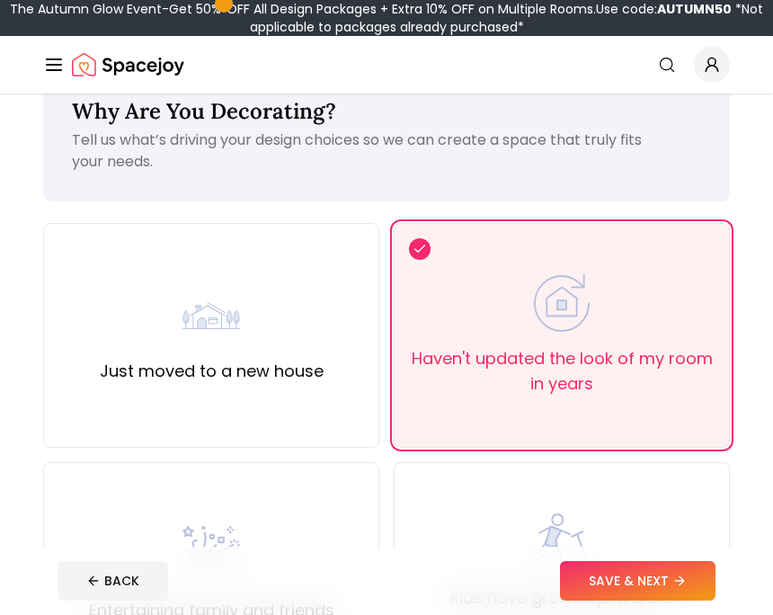
click at [673, 600] on button "SAVE & NEXT" at bounding box center [637, 581] width 155 height 40
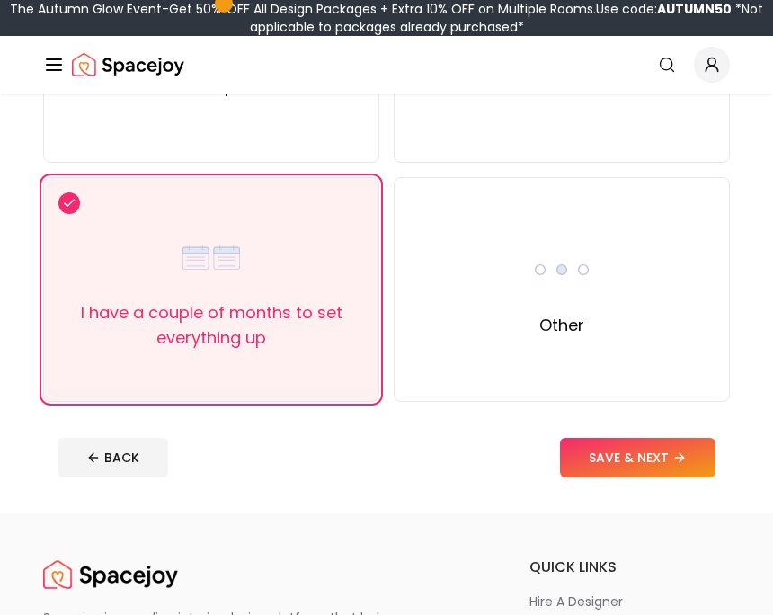
scroll to position [310, 0]
click at [670, 445] on button "SAVE & NEXT" at bounding box center [637, 458] width 155 height 40
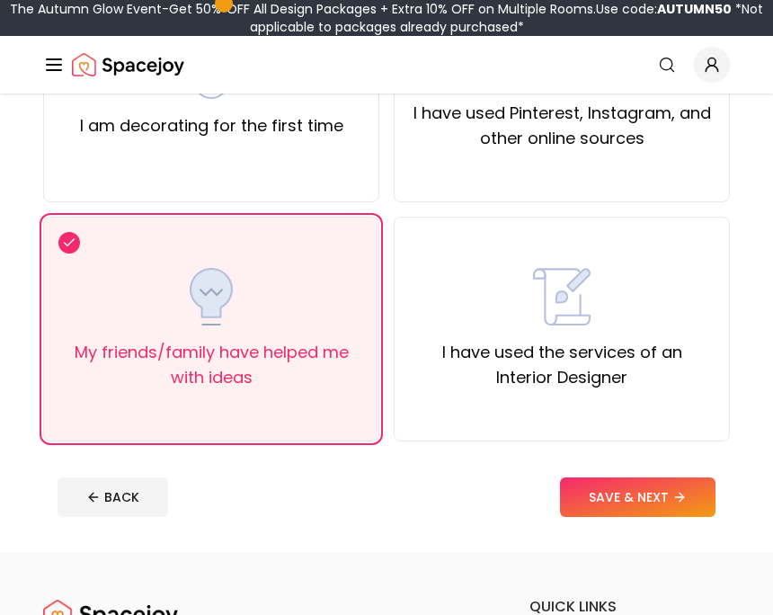
scroll to position [247, 0]
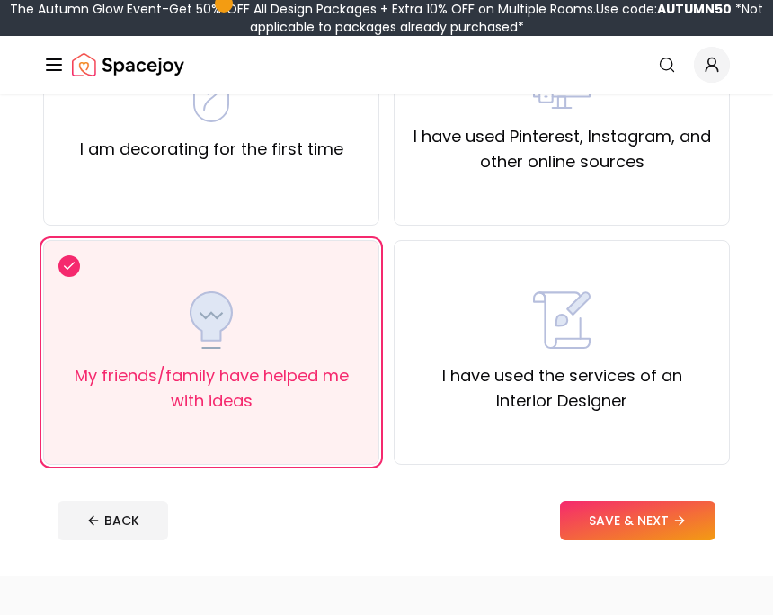
click at [659, 525] on button "SAVE & NEXT" at bounding box center [637, 521] width 155 height 40
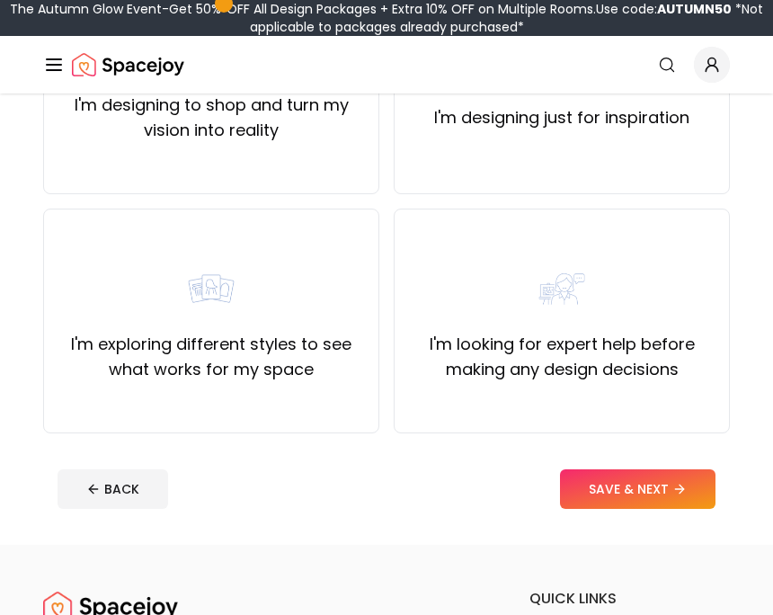
scroll to position [323, 0]
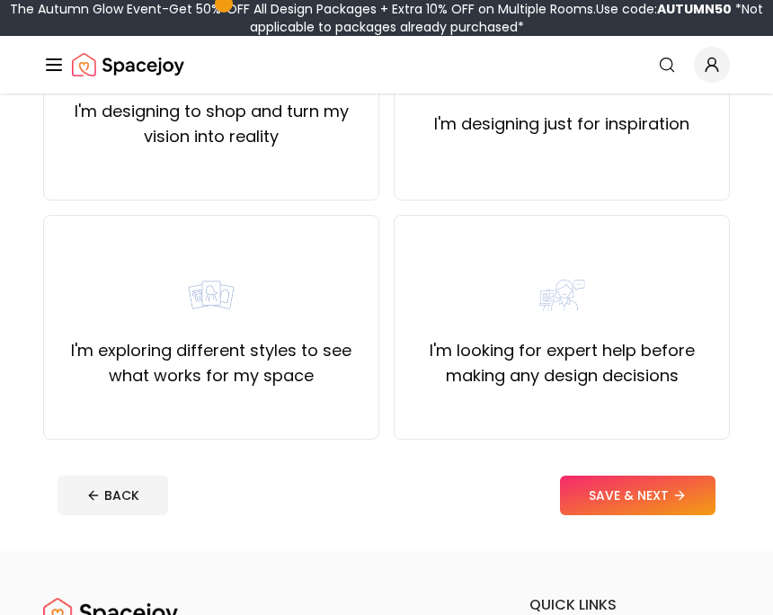
click at [688, 360] on label "I'm looking for expert help before making any design decisions" at bounding box center [562, 363] width 306 height 50
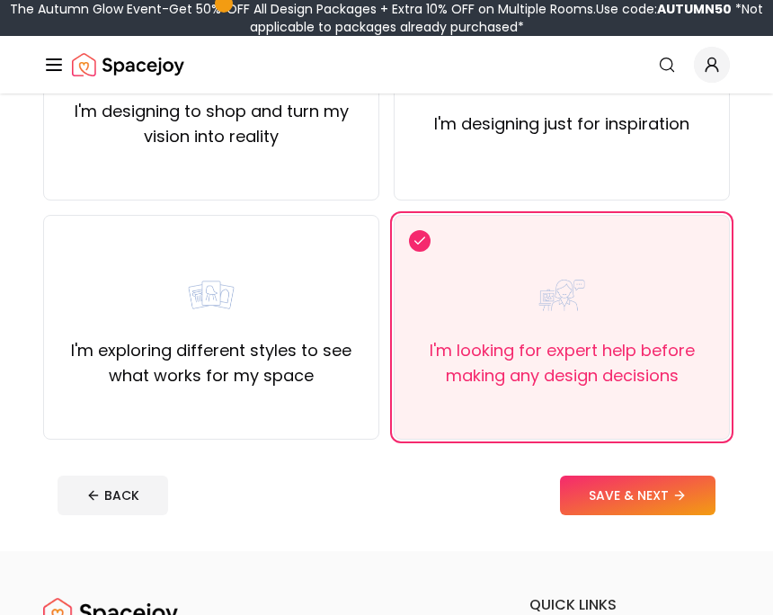
click at [643, 372] on label "I'm looking for expert help before making any design decisions" at bounding box center [562, 363] width 306 height 50
click at [659, 506] on button "SAVE & NEXT" at bounding box center [637, 495] width 155 height 40
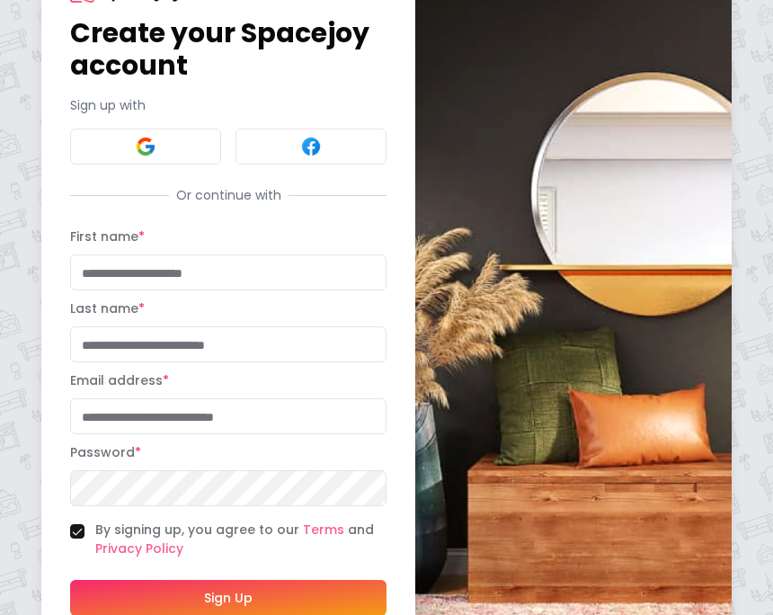
scroll to position [64, 0]
